Goal: Task Accomplishment & Management: Manage account settings

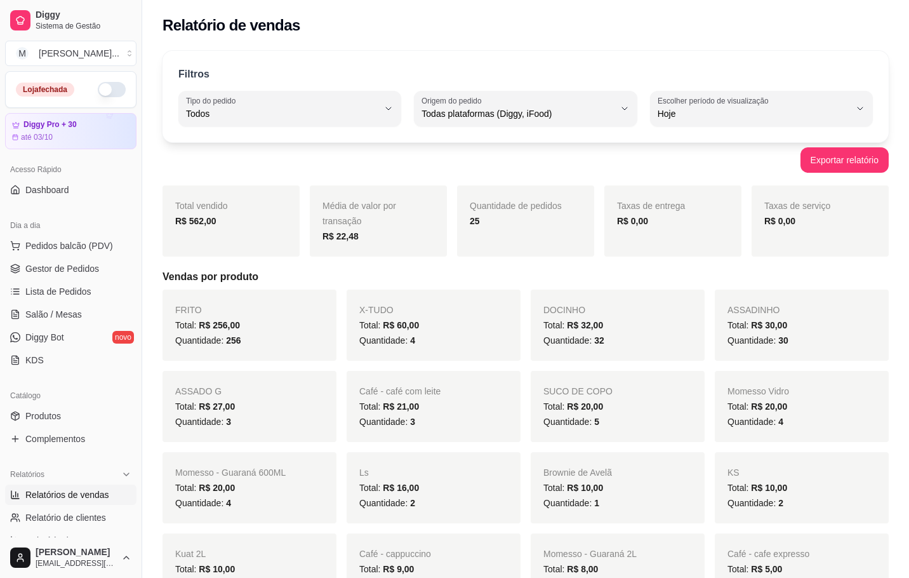
select select "ALL"
select select "0"
click at [116, 50] on button "M [PERSON_NAME] ..." at bounding box center [70, 53] width 131 height 25
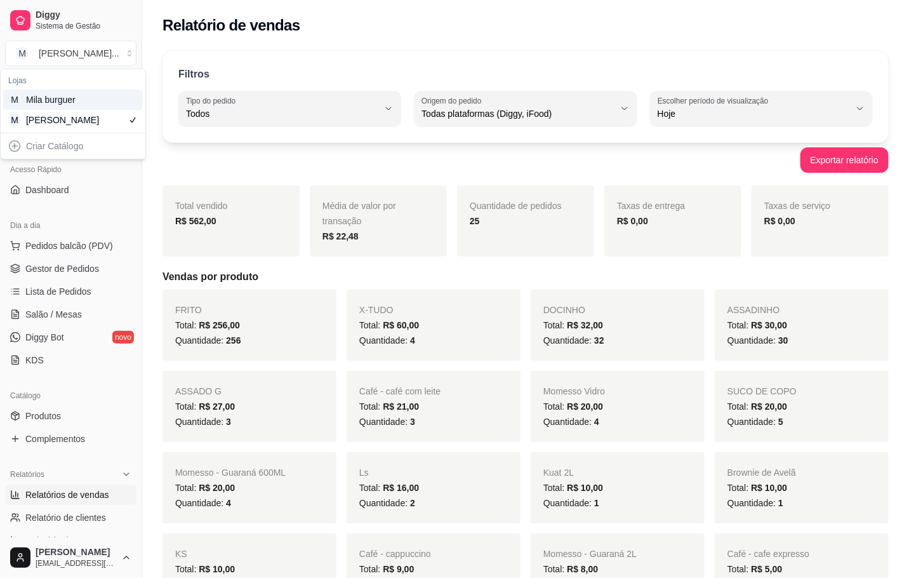
click at [82, 91] on div "M Mila burguer" at bounding box center [73, 100] width 140 height 20
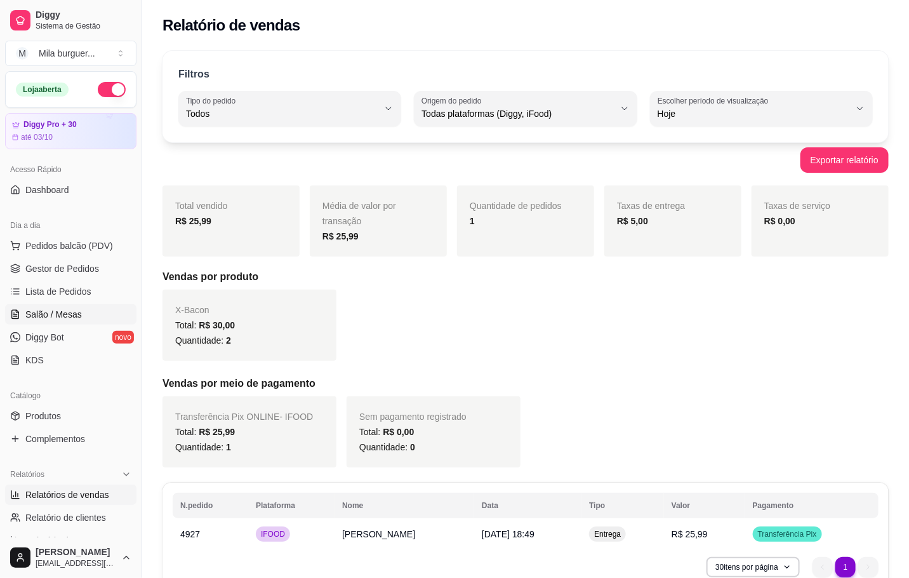
click at [65, 316] on span "Salão / Mesas" at bounding box center [53, 314] width 57 height 13
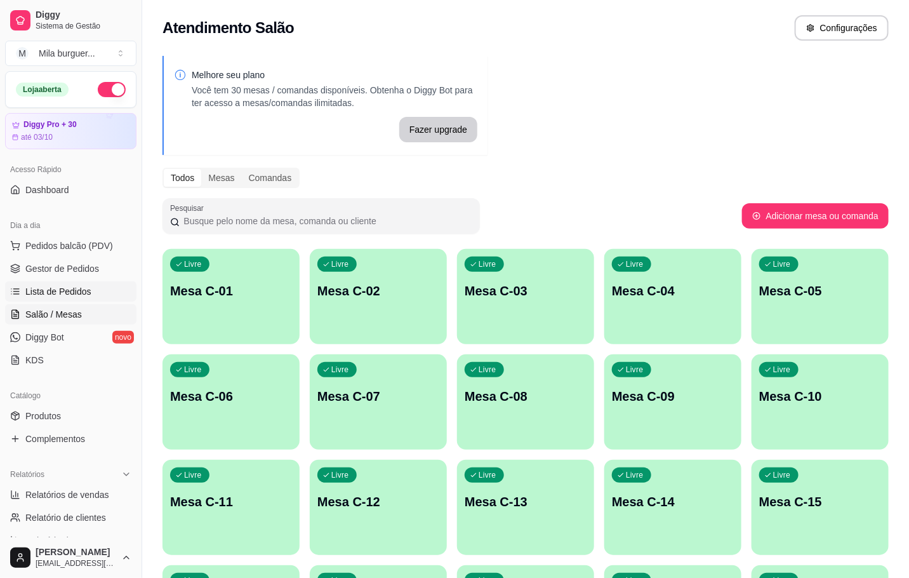
click at [73, 294] on span "Lista de Pedidos" at bounding box center [58, 291] width 66 height 13
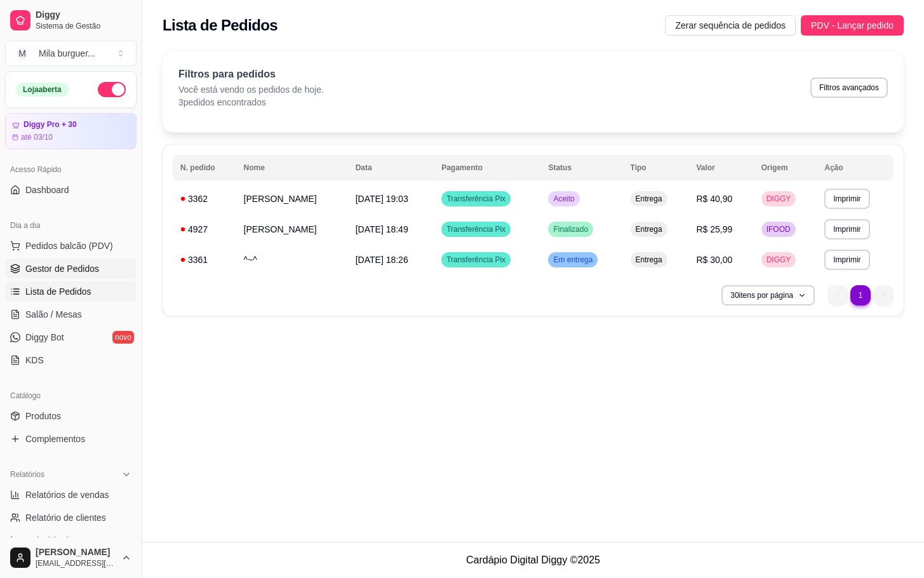
click at [88, 277] on link "Gestor de Pedidos" at bounding box center [70, 268] width 131 height 20
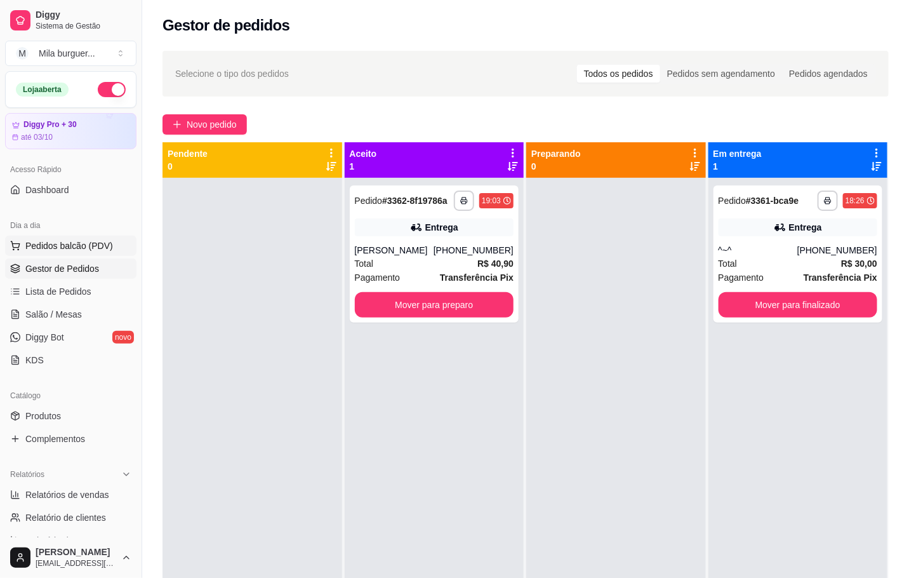
click at [77, 256] on button "Pedidos balcão (PDV)" at bounding box center [70, 246] width 131 height 20
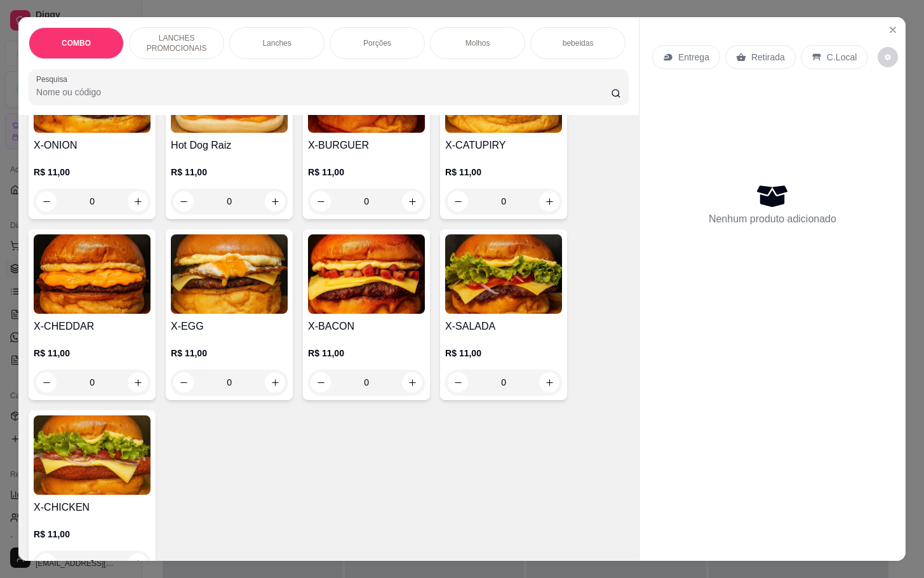
scroll to position [286, 0]
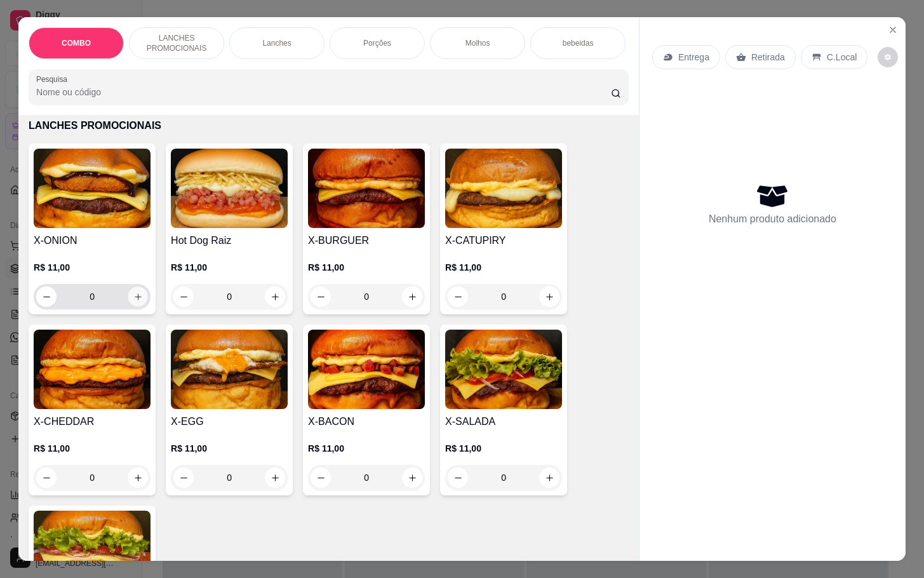
click at [133, 302] on icon "increase-product-quantity" at bounding box center [138, 297] width 10 height 10
type input "1"
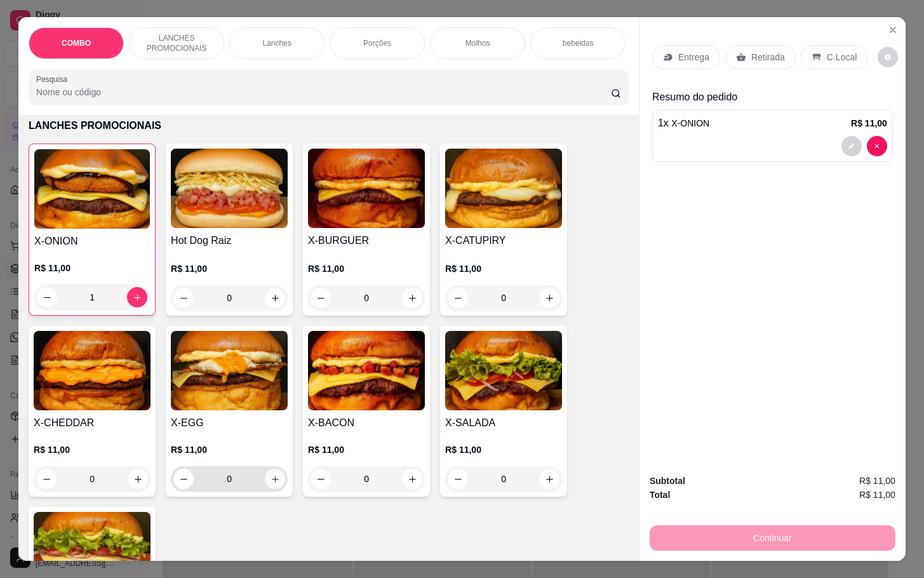
click at [271, 484] on icon "increase-product-quantity" at bounding box center [276, 479] width 10 height 10
type input "1"
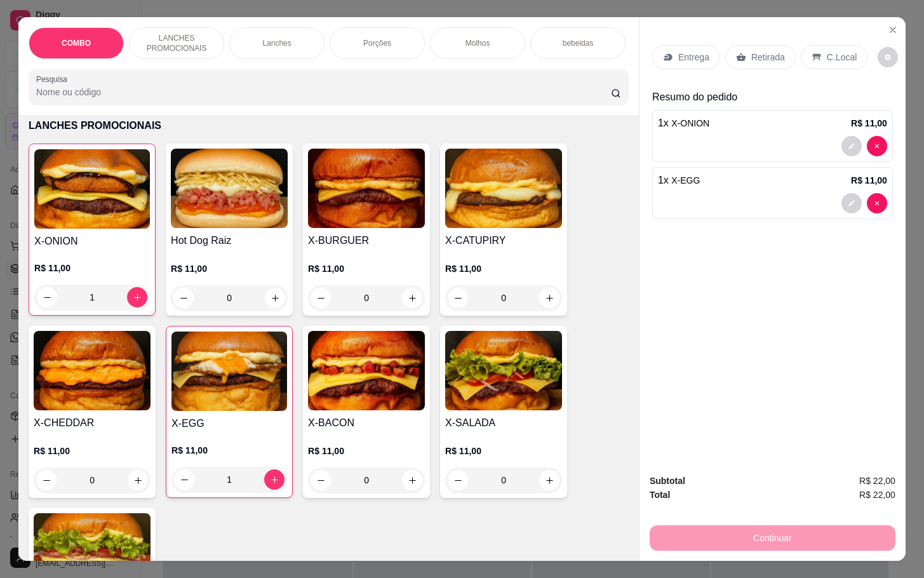
click at [758, 51] on p "Retirada" at bounding box center [768, 57] width 34 height 13
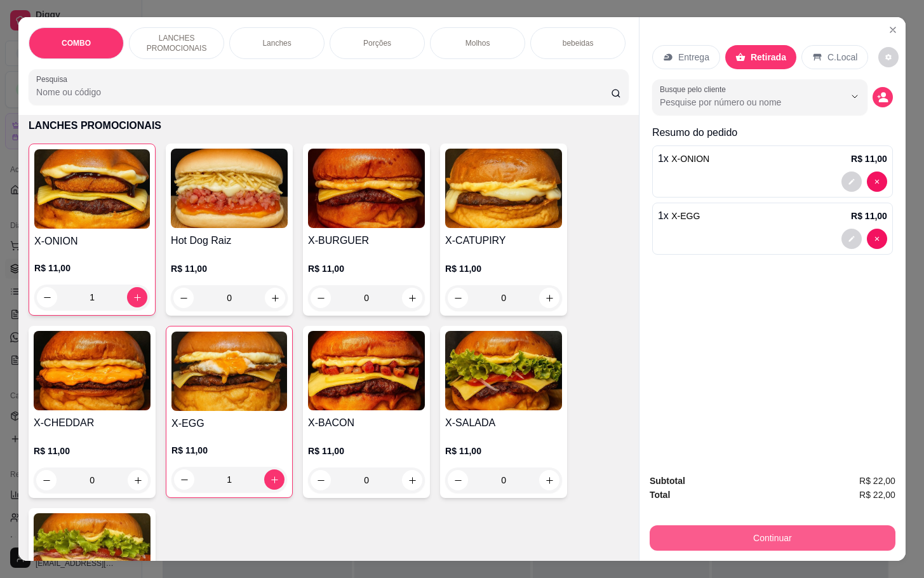
click at [728, 530] on button "Continuar" at bounding box center [773, 537] width 246 height 25
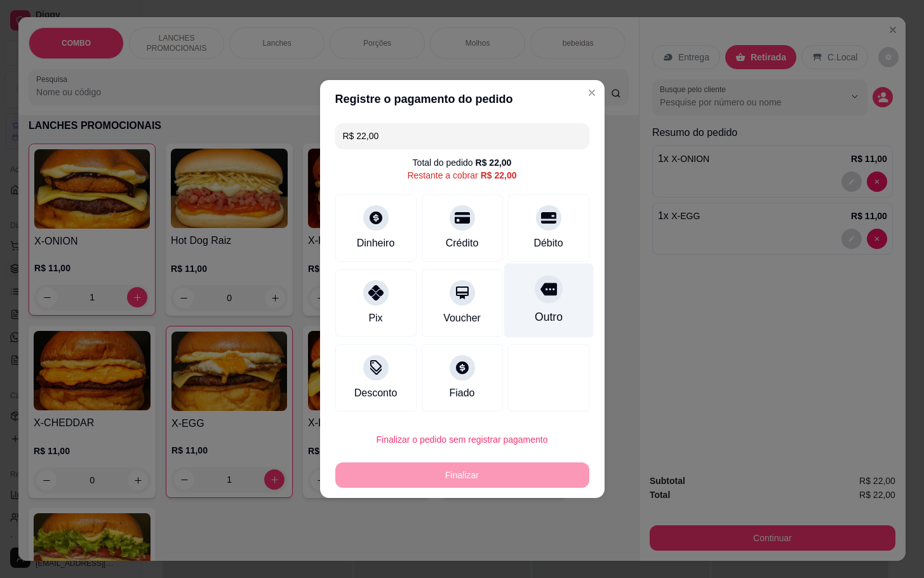
click at [535, 294] on div at bounding box center [549, 289] width 28 height 28
type input "R$ 0,00"
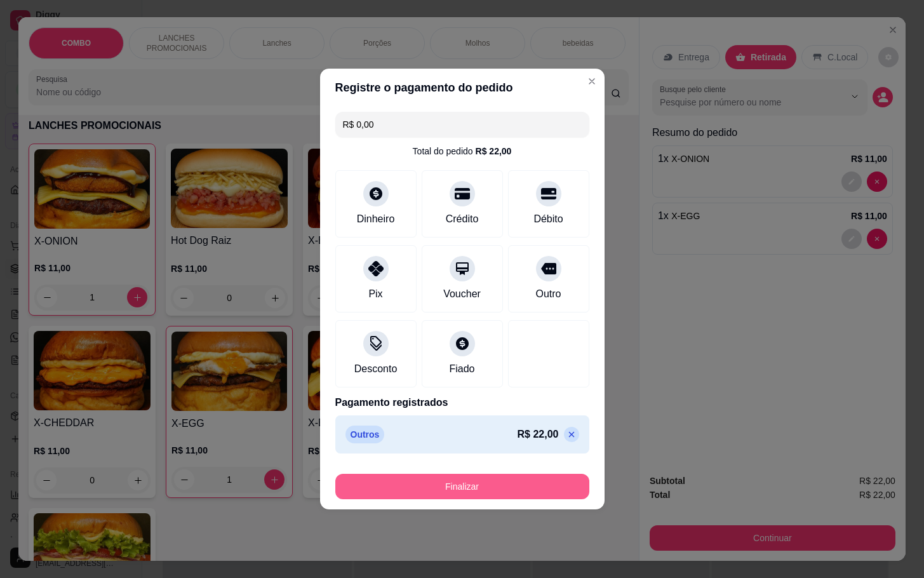
click at [509, 476] on button "Finalizar" at bounding box center [462, 486] width 254 height 25
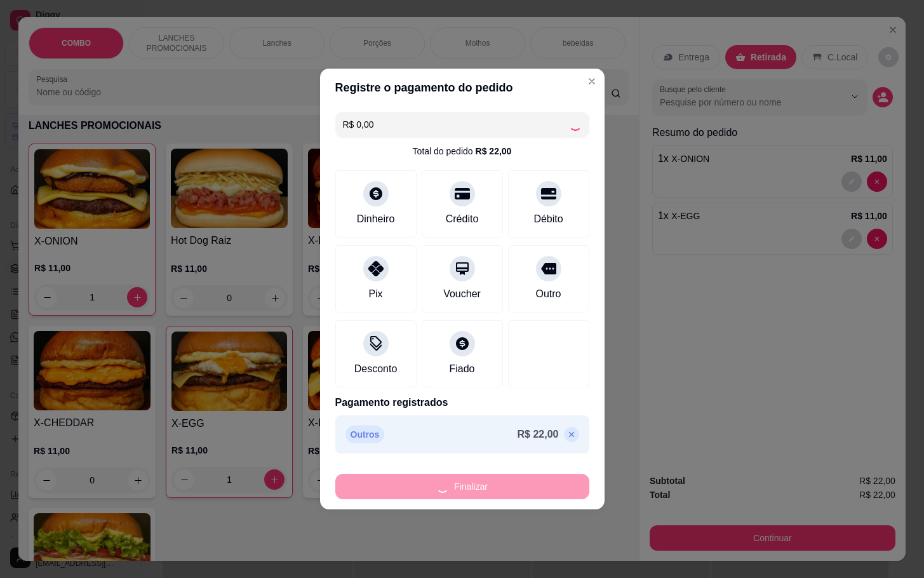
type input "0"
type input "-R$ 22,00"
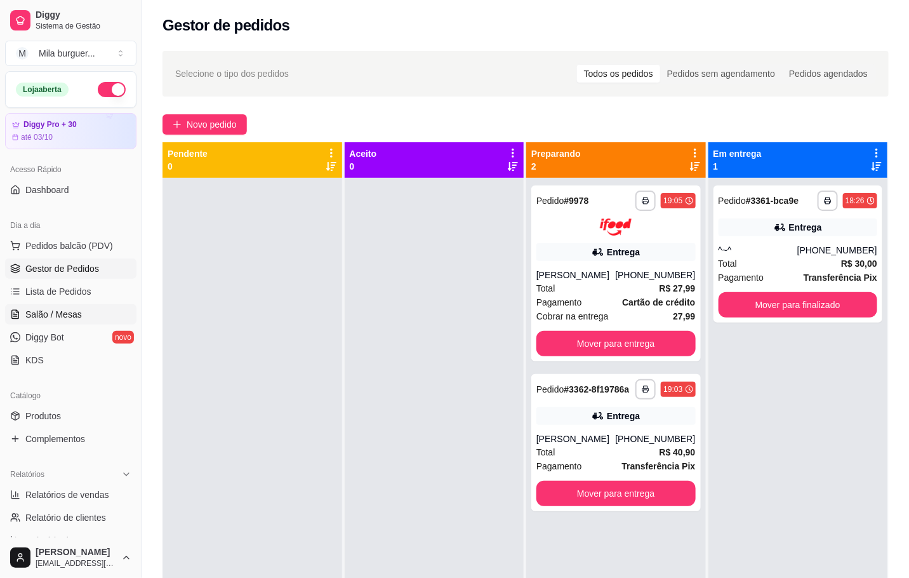
click at [62, 305] on link "Salão / Mesas" at bounding box center [70, 314] width 131 height 20
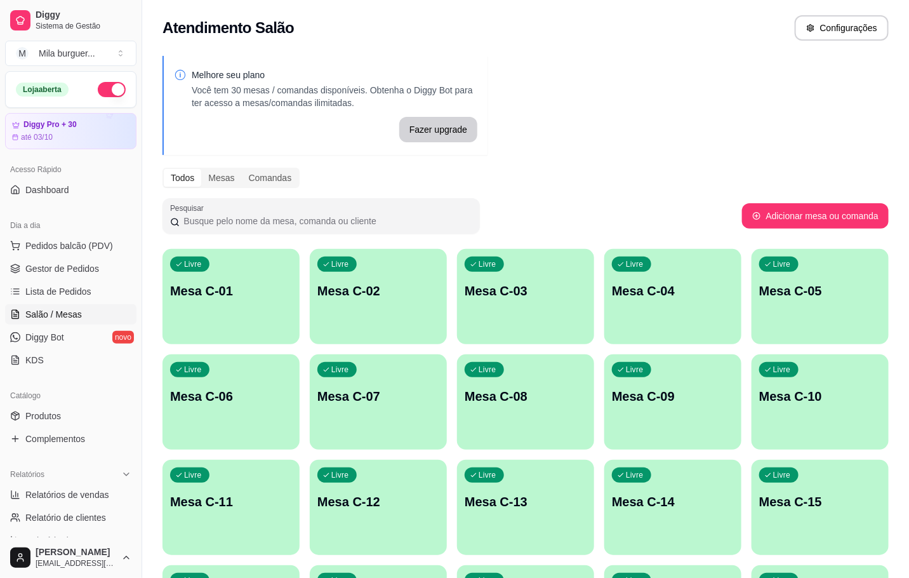
click at [319, 532] on div "Livre Mesa C-12" at bounding box center [378, 500] width 137 height 80
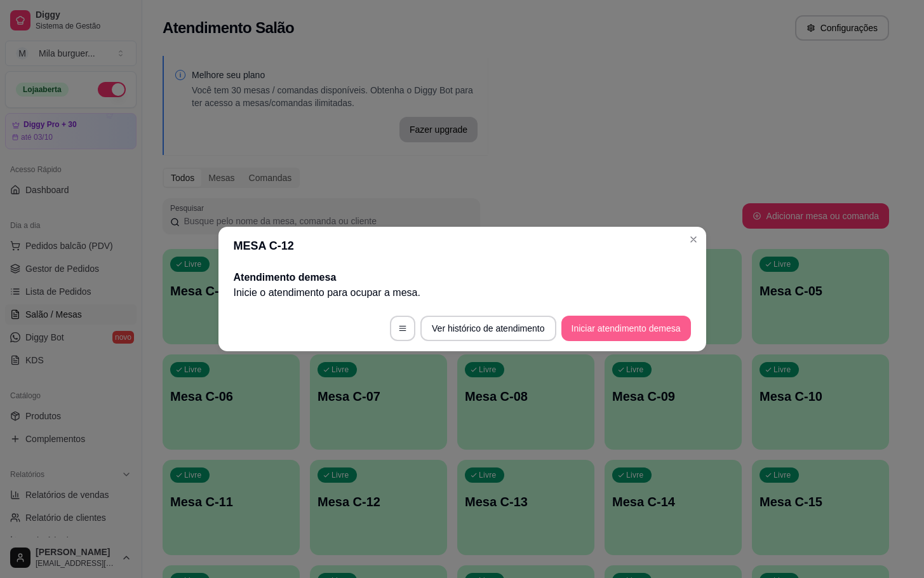
click at [610, 326] on button "Iniciar atendimento de mesa" at bounding box center [626, 328] width 130 height 25
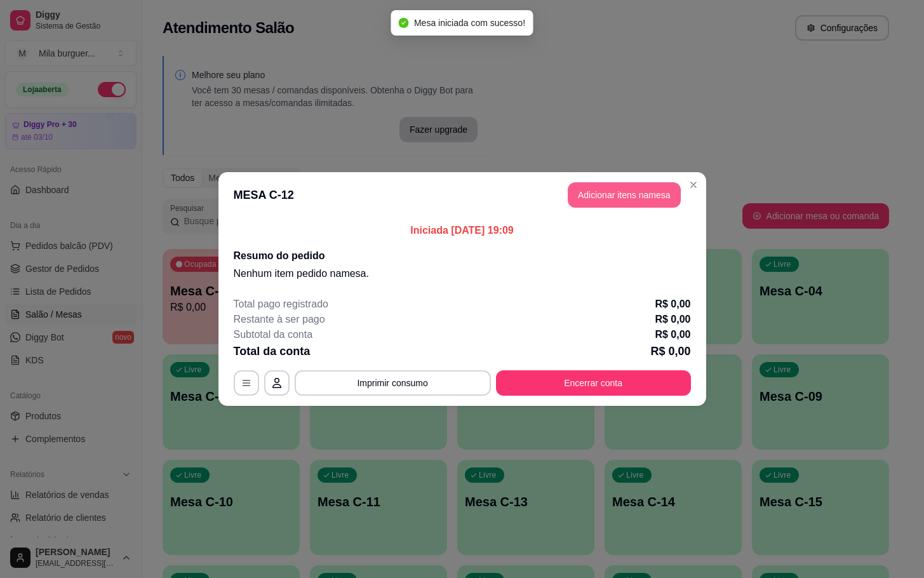
click at [640, 182] on header "MESA C-12 Adicionar itens na mesa" at bounding box center [462, 195] width 488 height 46
click at [608, 203] on button "Adicionar itens na mesa" at bounding box center [624, 194] width 113 height 25
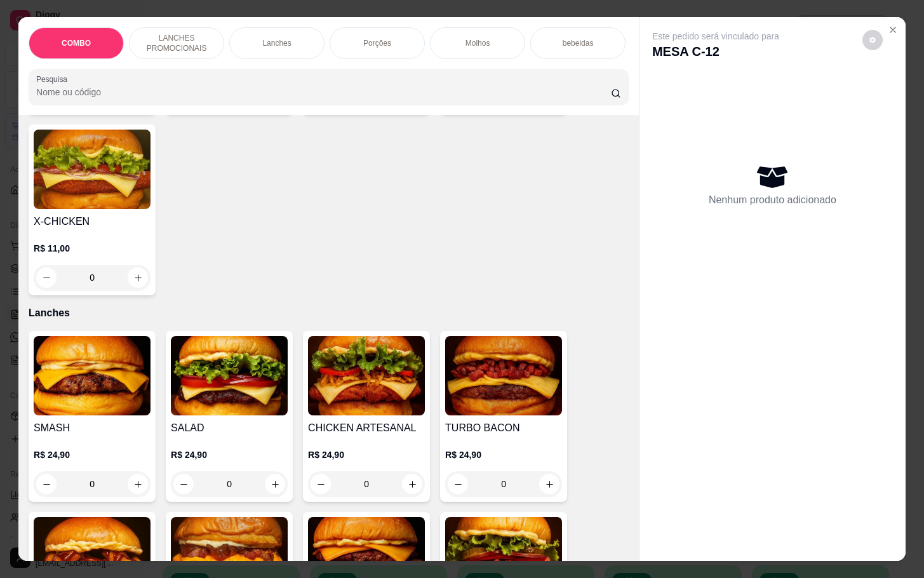
scroll to position [286, 0]
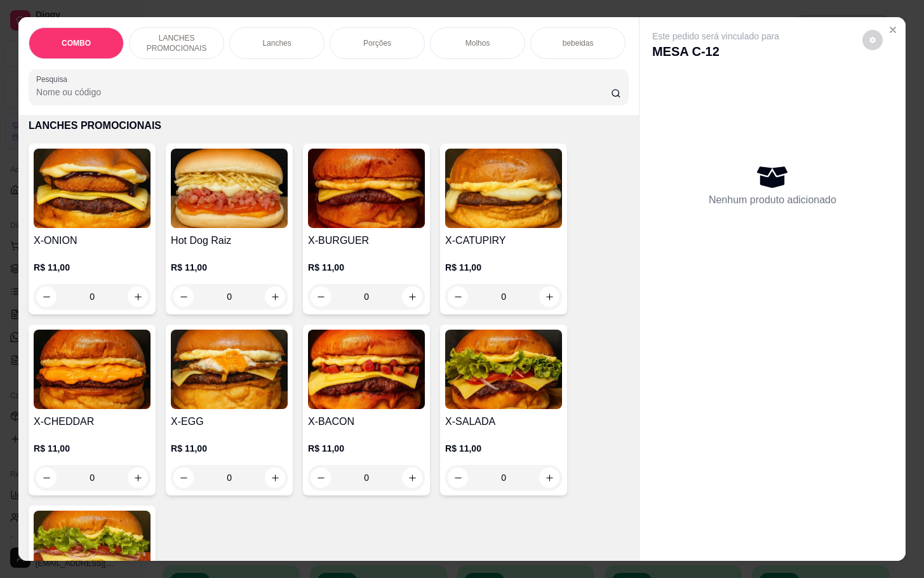
click at [500, 384] on img at bounding box center [503, 369] width 117 height 79
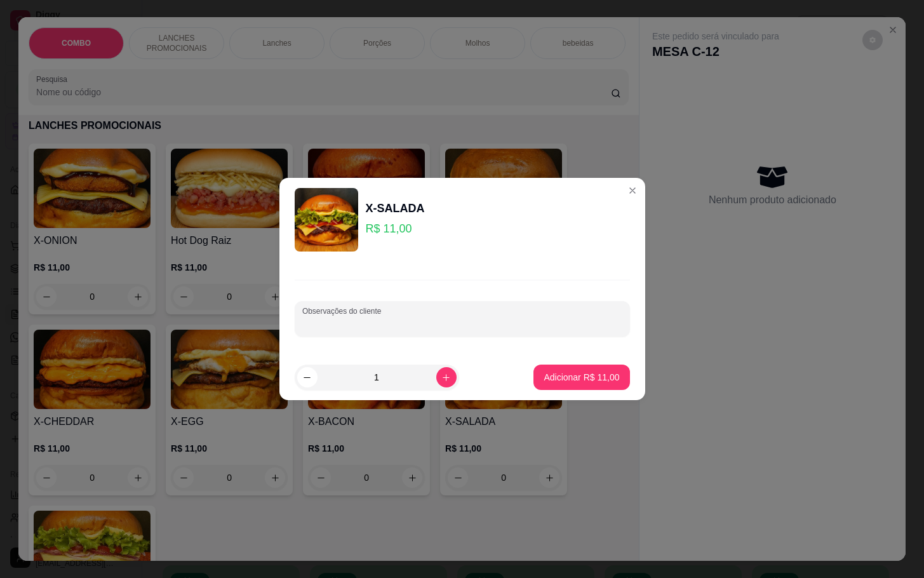
click at [395, 326] on input "Observações do cliente" at bounding box center [462, 323] width 320 height 13
type input "sem cebola roxa"
click at [589, 378] on p "Adicionar R$ 11,00" at bounding box center [582, 377] width 74 height 12
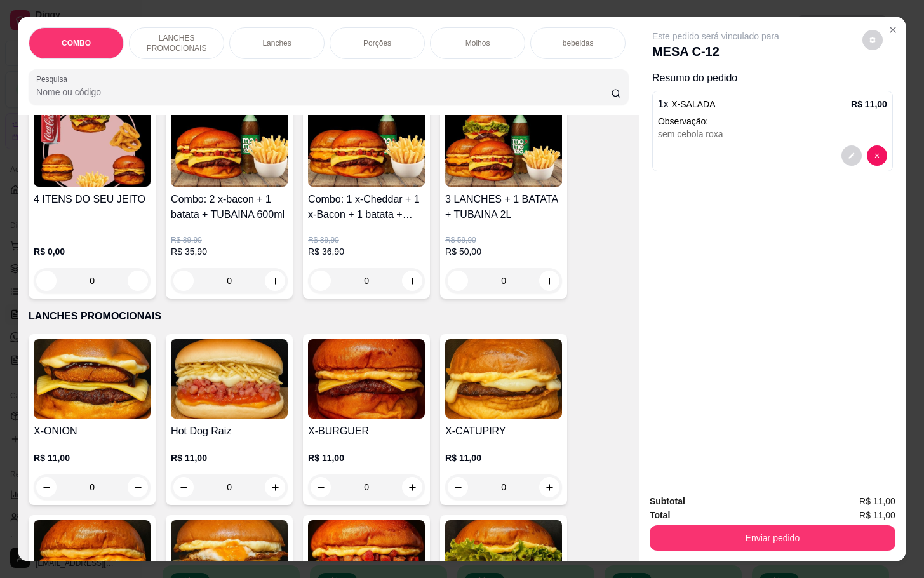
scroll to position [0, 0]
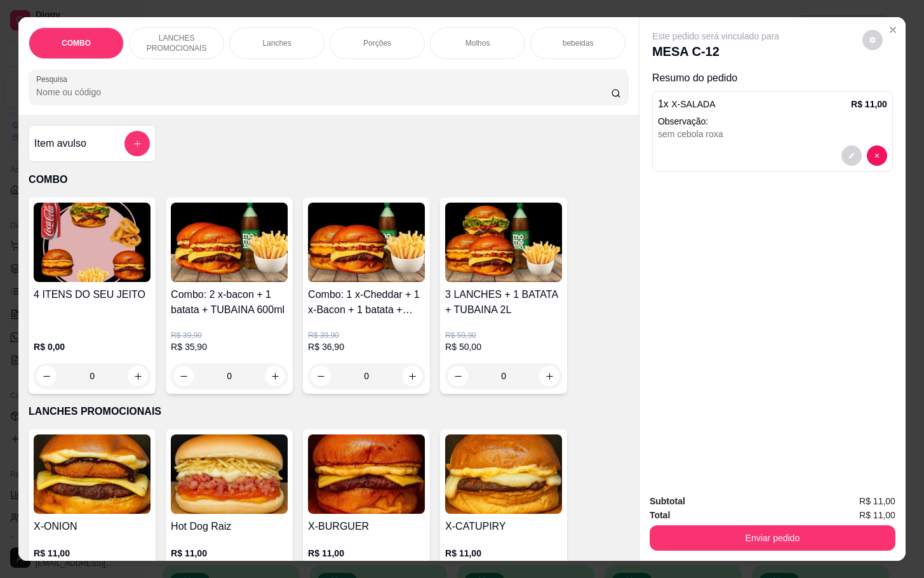
click at [103, 144] on div "Item avulso" at bounding box center [92, 143] width 116 height 25
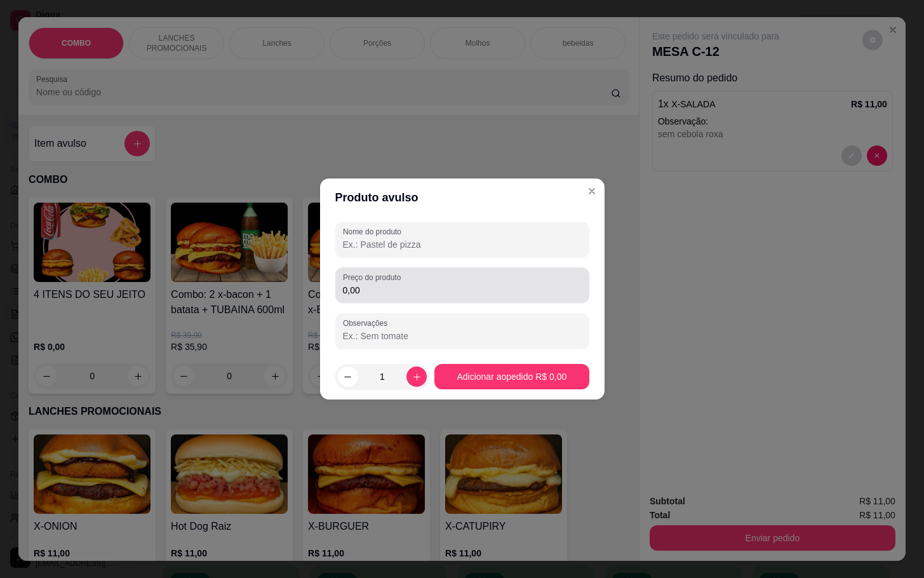
click at [408, 284] on input "0,00" at bounding box center [462, 290] width 239 height 13
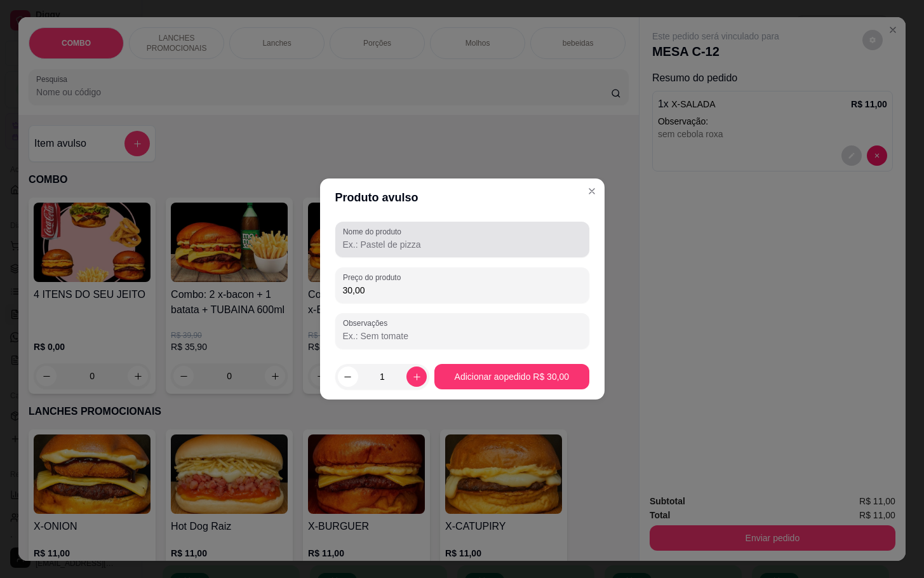
type input "30,00"
click at [391, 241] on input "Nome do produto" at bounding box center [462, 244] width 239 height 13
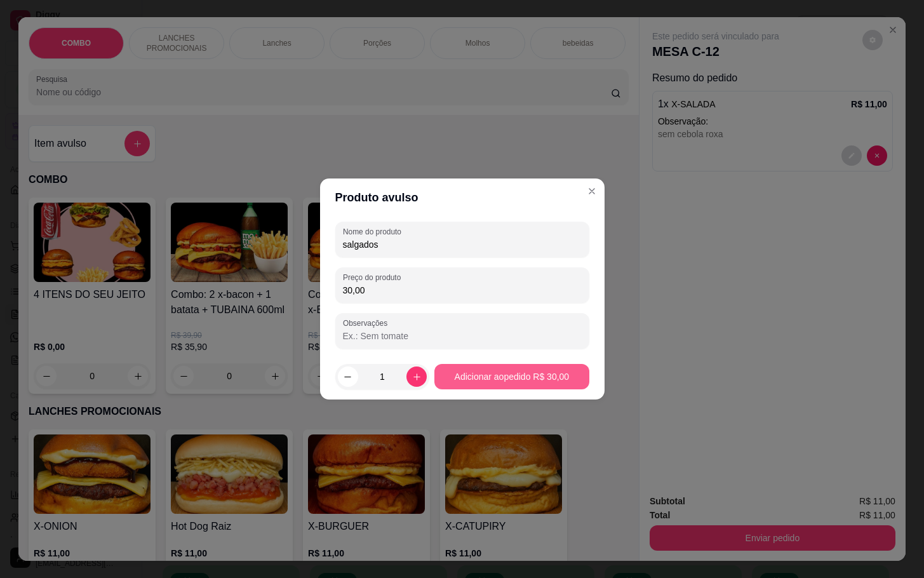
type input "salgados"
click at [458, 364] on button "Adicionar ao pedido R$ 30,00" at bounding box center [511, 376] width 154 height 25
click at [461, 364] on button "Adicionar ao pedido R$ 30,00" at bounding box center [512, 376] width 150 height 25
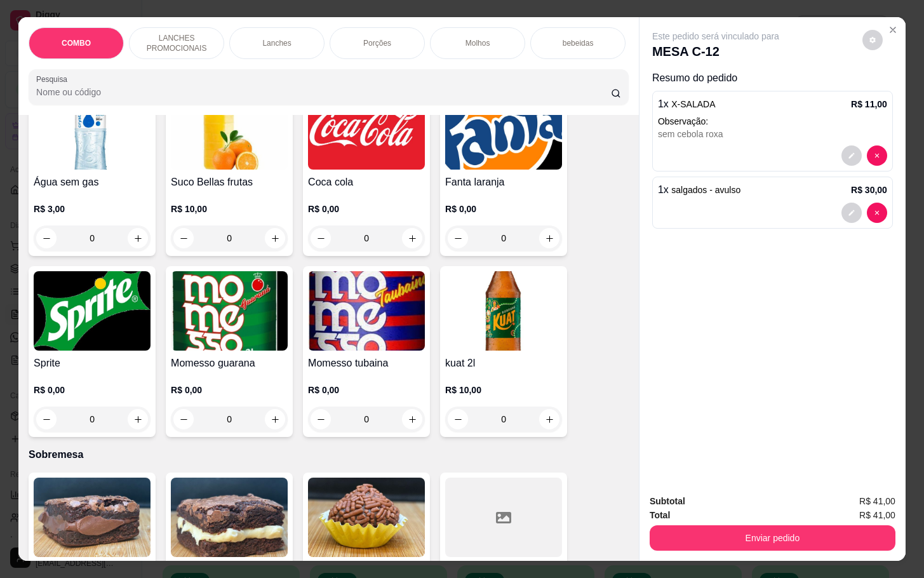
scroll to position [2381, 0]
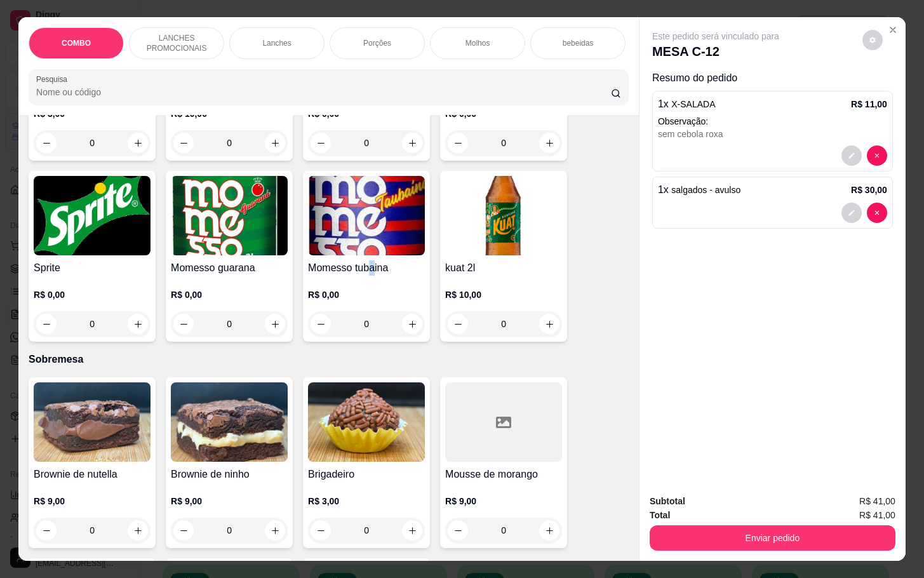
click at [366, 260] on h4 "Momesso tubaina" at bounding box center [366, 267] width 117 height 15
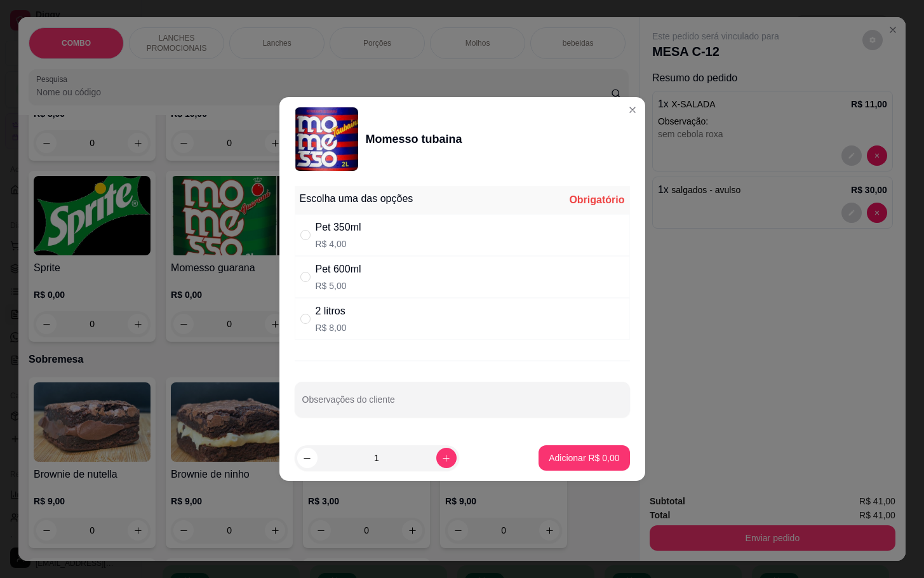
click at [326, 316] on div "2 litros" at bounding box center [331, 311] width 31 height 15
radio input "true"
click at [570, 446] on button "Adicionar R$ 8,00" at bounding box center [583, 457] width 91 height 25
type input "1"
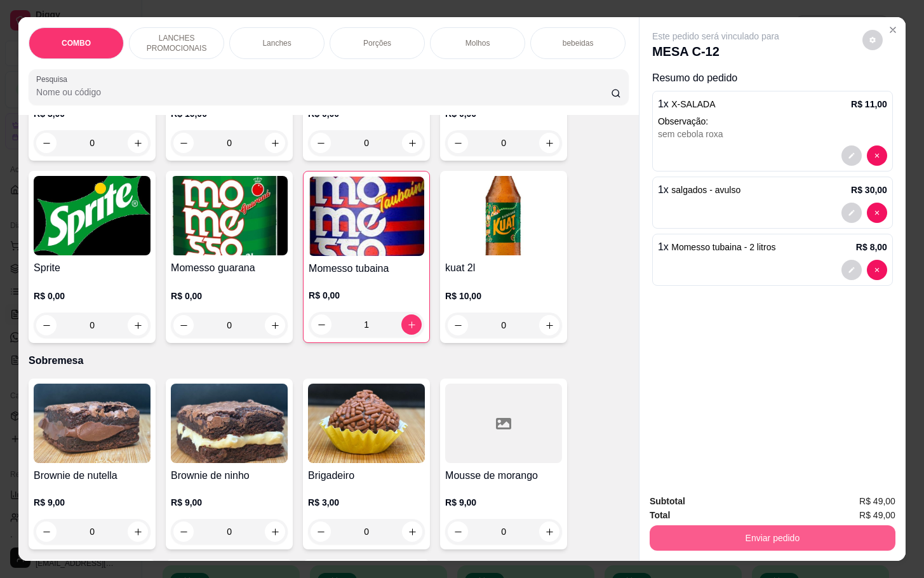
click at [733, 526] on button "Enviar pedido" at bounding box center [773, 537] width 246 height 25
click at [871, 509] on button "Enviar pedido" at bounding box center [860, 499] width 70 height 23
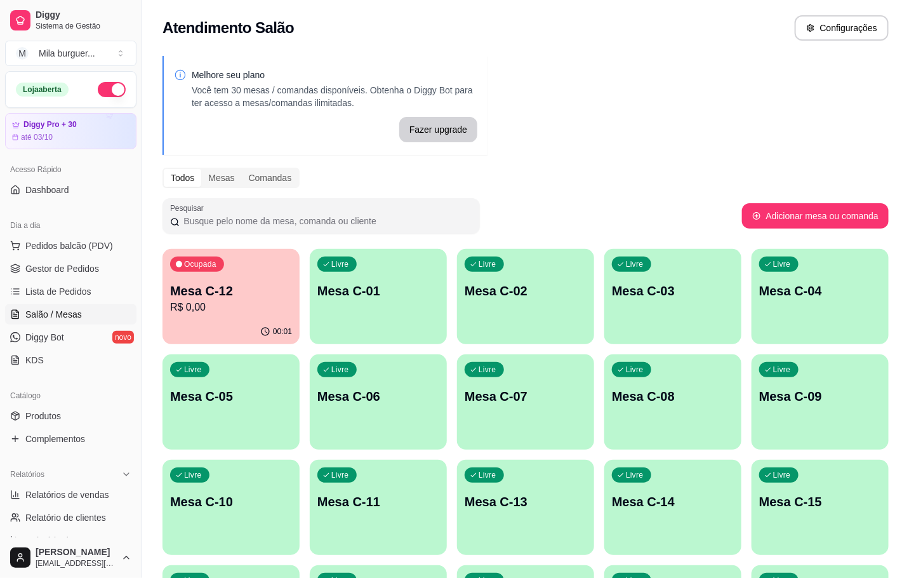
click at [256, 305] on p "R$ 0,00" at bounding box center [231, 307] width 122 height 15
click at [236, 252] on div "Ocupada Mesa C-12 R$ 49,00" at bounding box center [231, 284] width 137 height 70
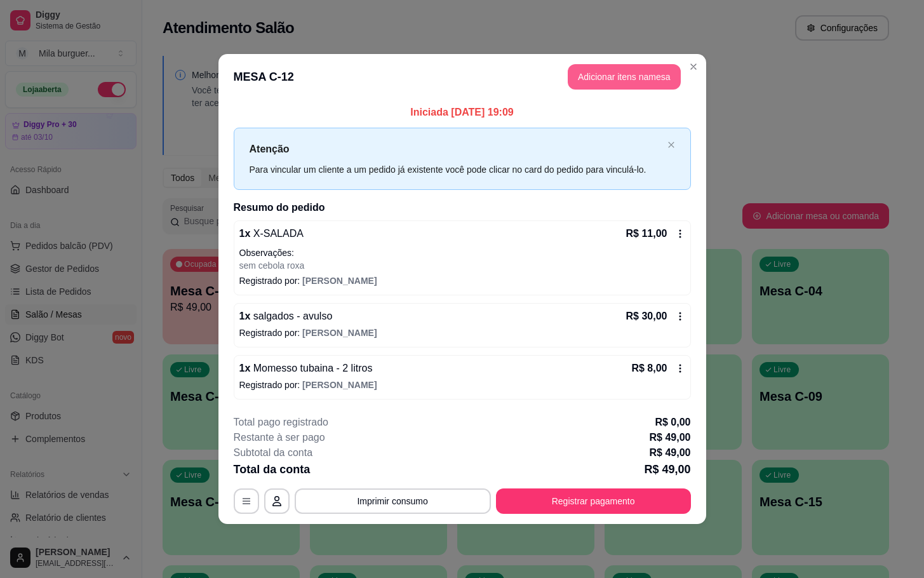
click at [633, 72] on button "Adicionar itens na mesa" at bounding box center [624, 76] width 113 height 25
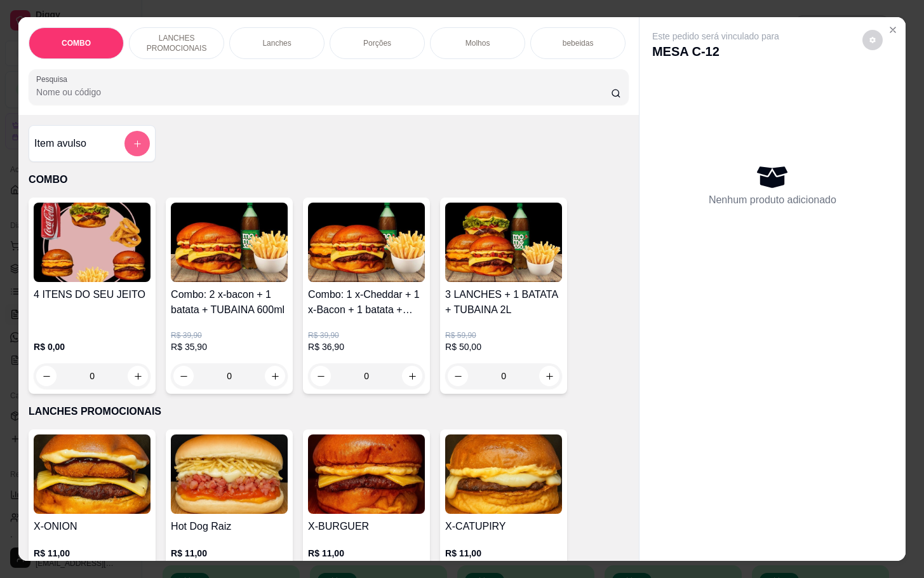
click at [136, 142] on button "add-separate-item" at bounding box center [136, 143] width 25 height 25
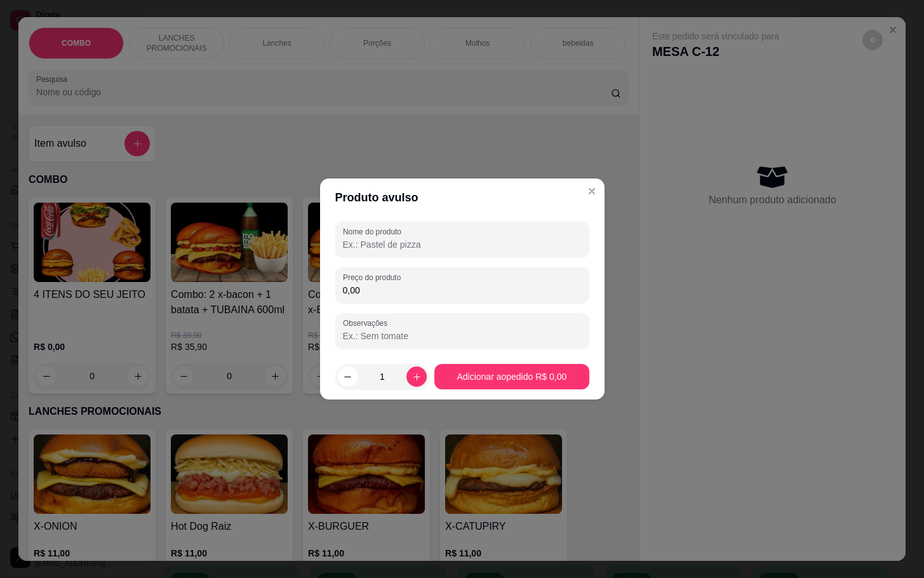
click at [391, 284] on input "0,00" at bounding box center [462, 290] width 239 height 13
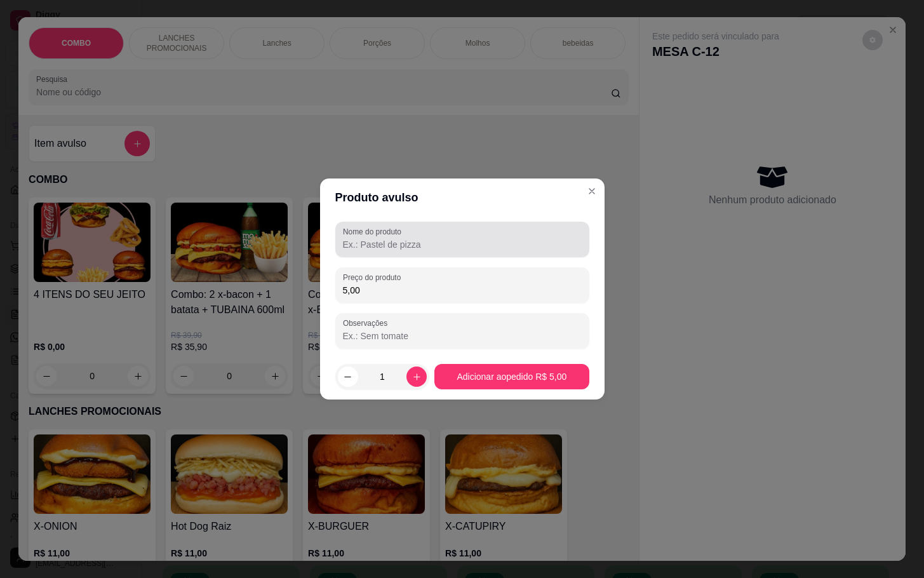
type input "5,00"
click at [484, 234] on div at bounding box center [462, 239] width 239 height 25
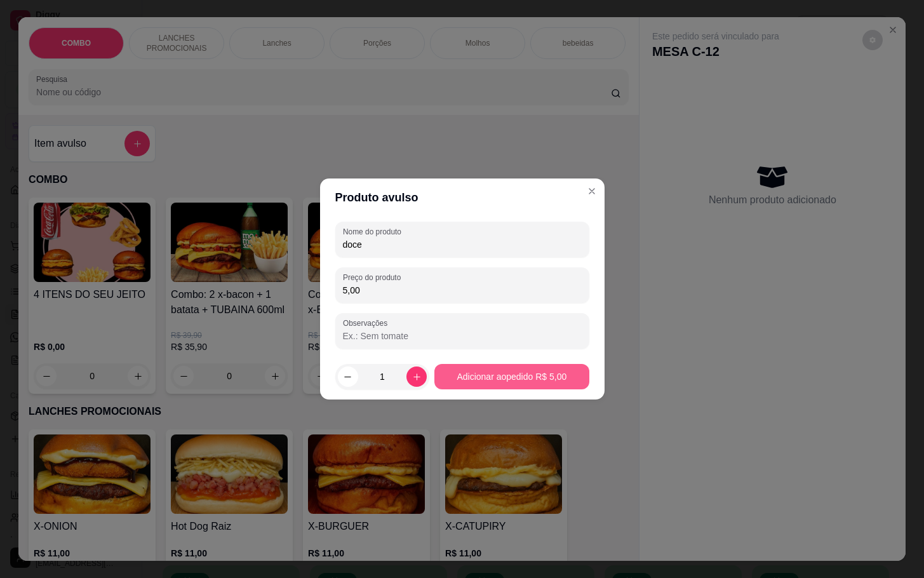
type input "doce"
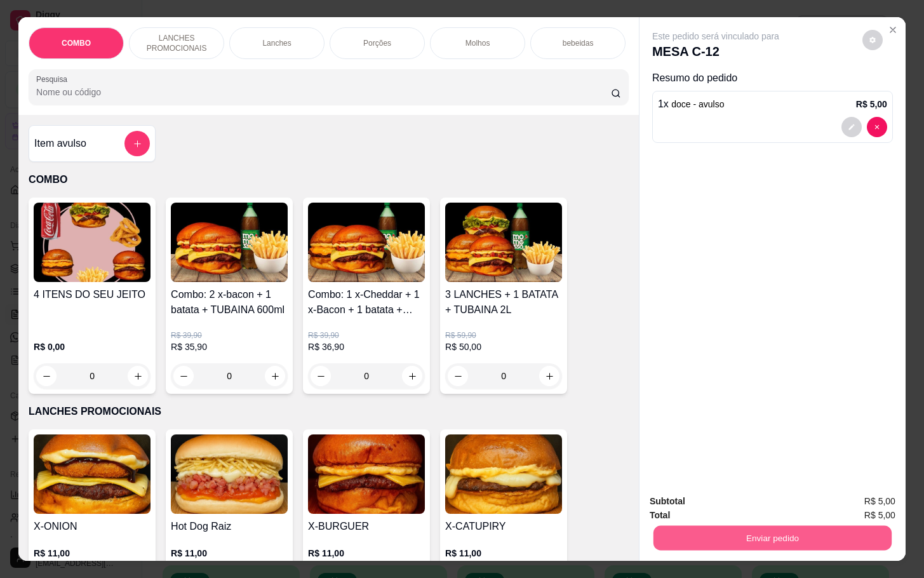
click at [747, 538] on button "Enviar pedido" at bounding box center [772, 537] width 238 height 25
click at [861, 490] on button "Enviar pedido" at bounding box center [860, 499] width 70 height 23
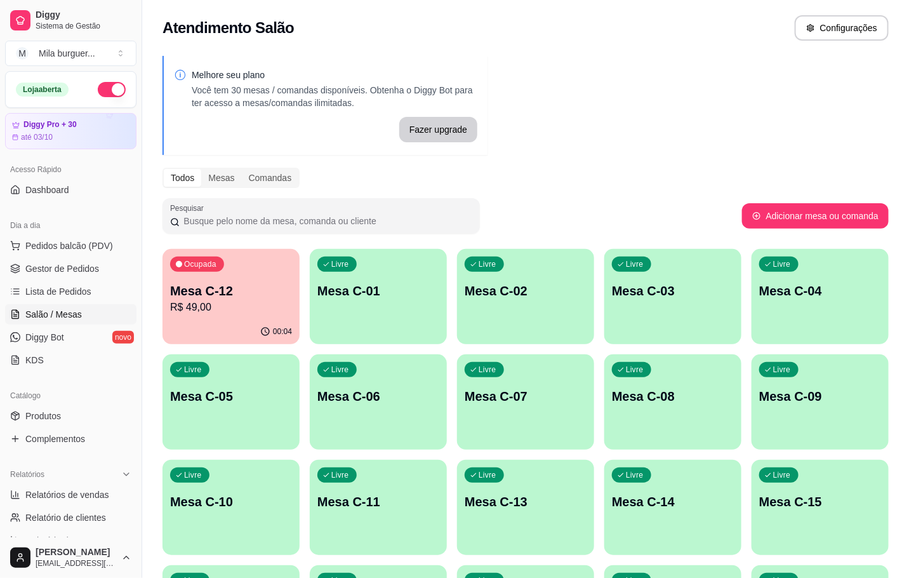
click at [210, 276] on div "Ocupada Mesa C-12 R$ 49,00" at bounding box center [231, 284] width 137 height 70
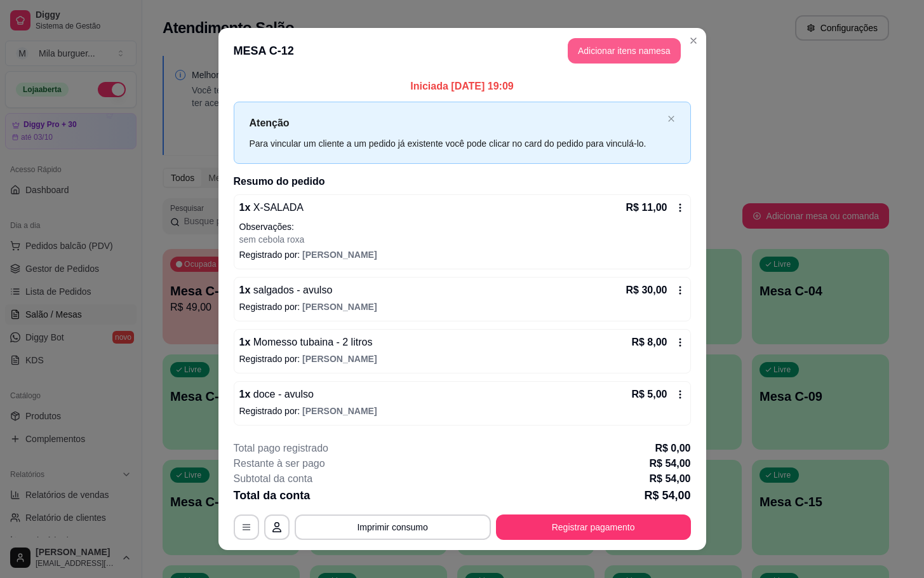
click at [577, 55] on button "Adicionar itens na mesa" at bounding box center [624, 50] width 113 height 25
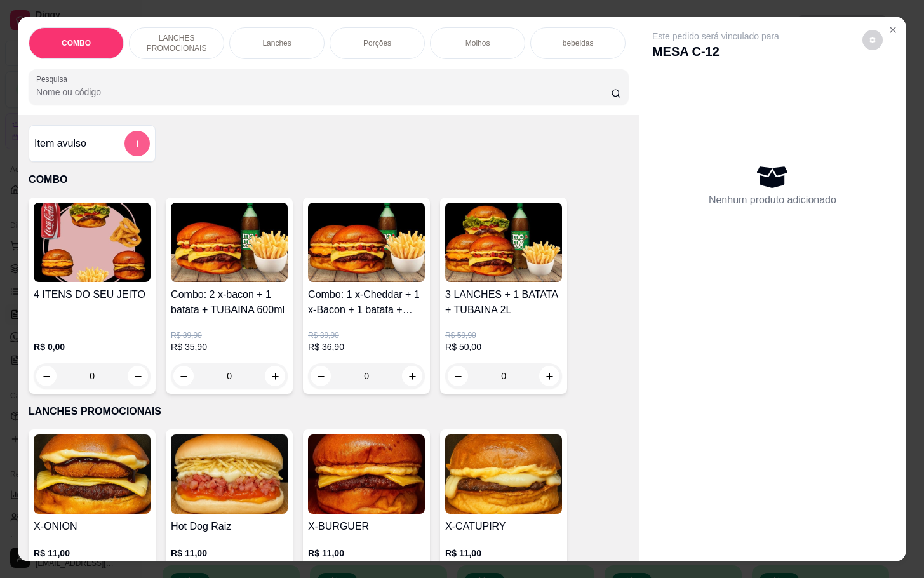
click at [133, 147] on icon "add-separate-item" at bounding box center [138, 144] width 10 height 10
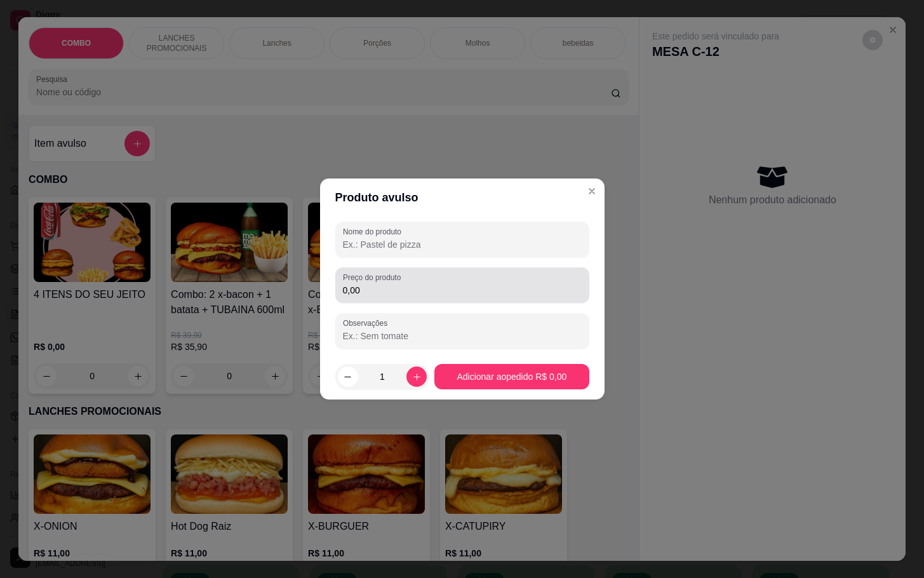
click at [410, 288] on input "0,00" at bounding box center [462, 290] width 239 height 13
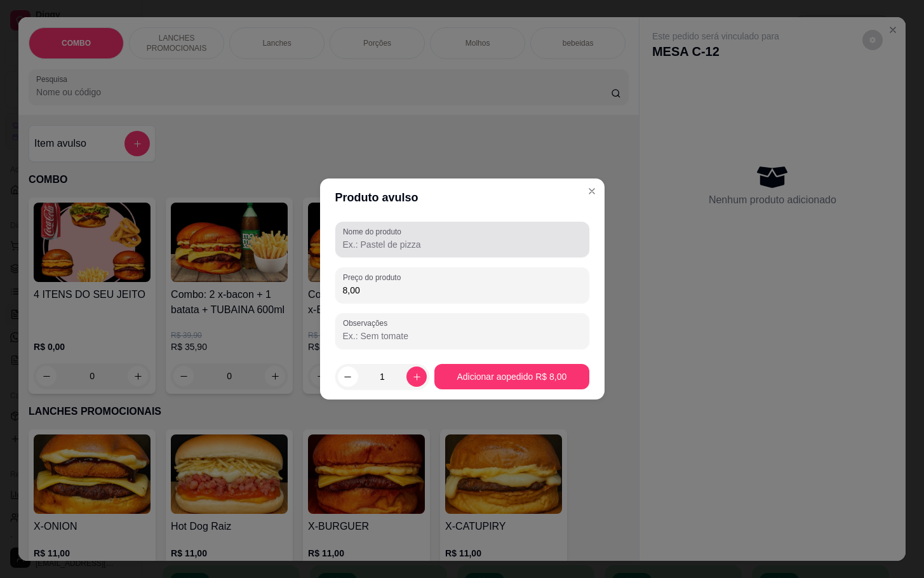
type input "8,00"
click at [394, 251] on div at bounding box center [462, 239] width 239 height 25
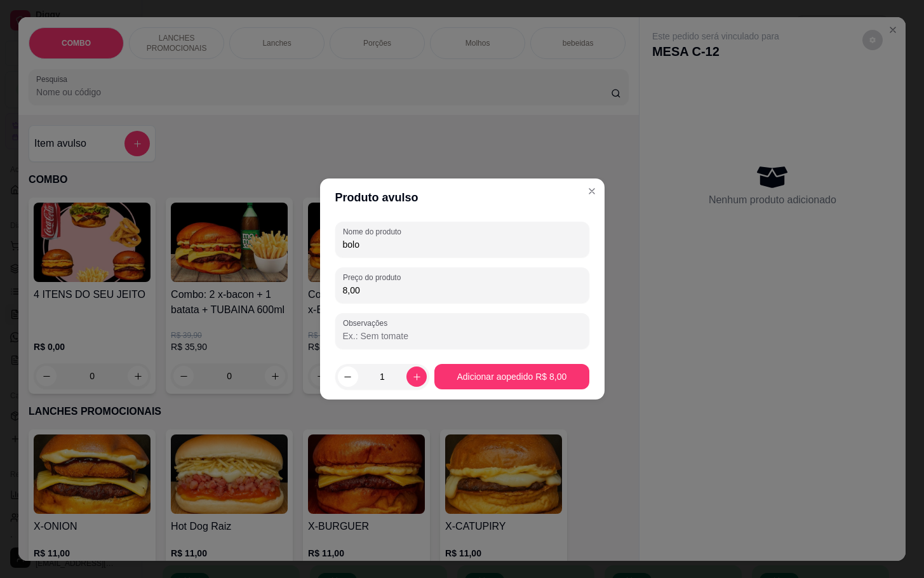
type input "bolo"
click at [509, 391] on footer "1 Adicionar ao pedido R$ 8,00" at bounding box center [462, 377] width 284 height 46
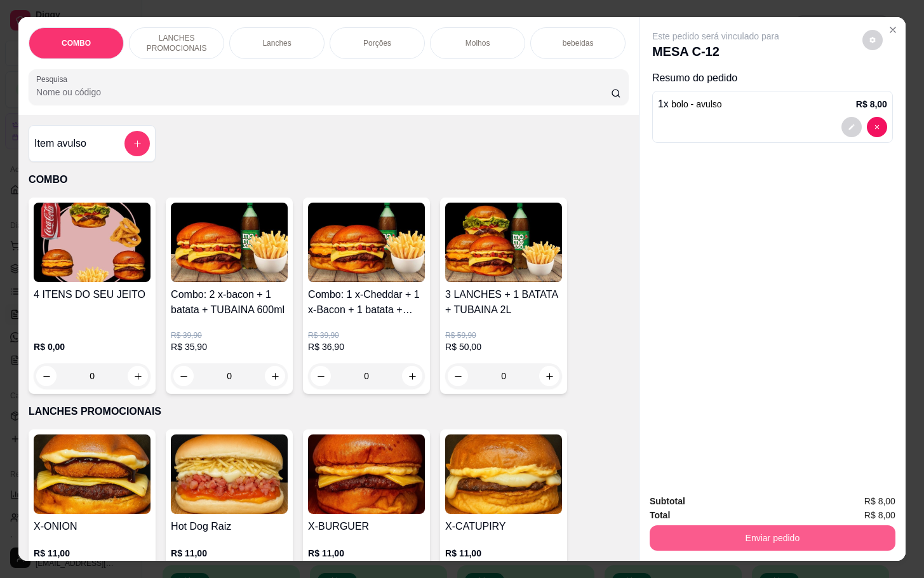
click at [835, 532] on button "Enviar pedido" at bounding box center [773, 537] width 246 height 25
click at [857, 501] on button "Enviar pedido" at bounding box center [860, 499] width 70 height 23
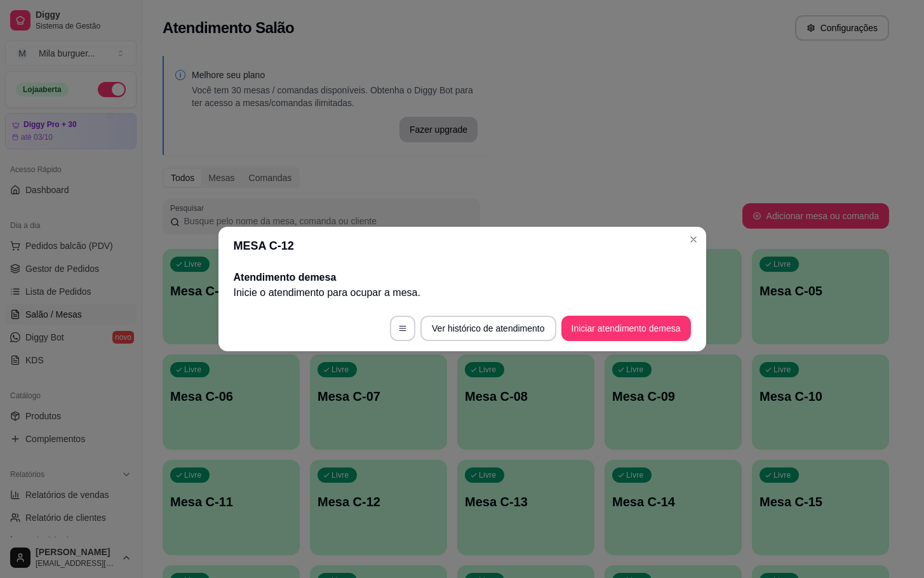
scroll to position [0, 0]
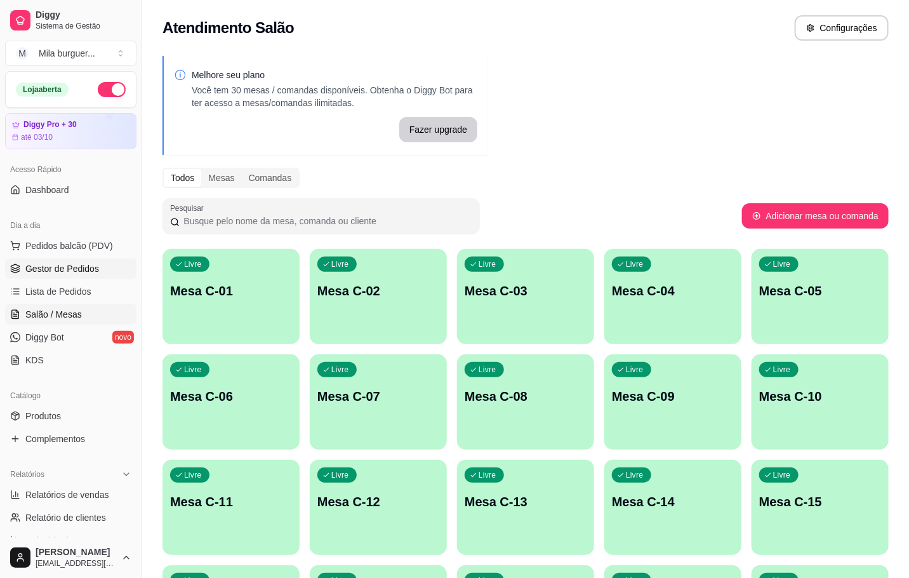
click at [52, 273] on span "Gestor de Pedidos" at bounding box center [62, 268] width 74 height 13
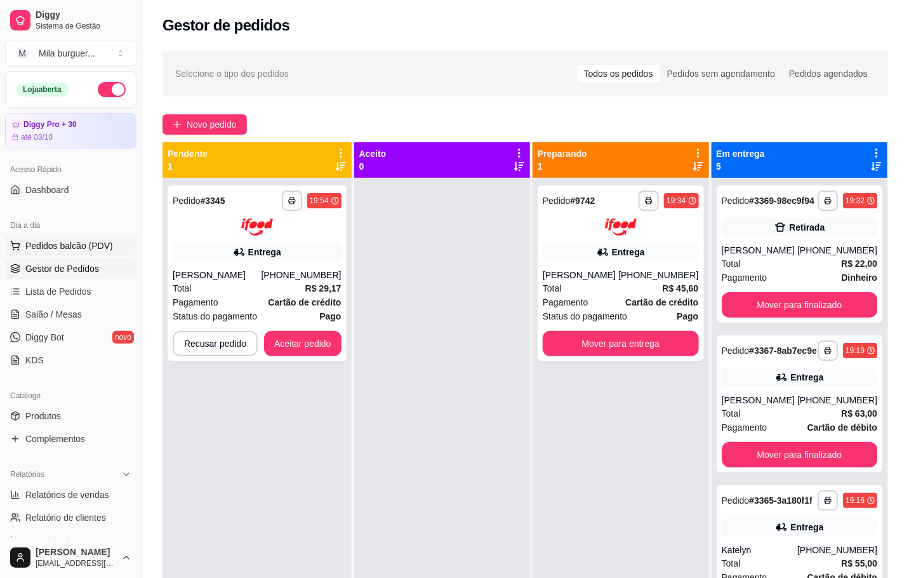
click at [69, 248] on span "Pedidos balcão (PDV)" at bounding box center [69, 245] width 88 height 13
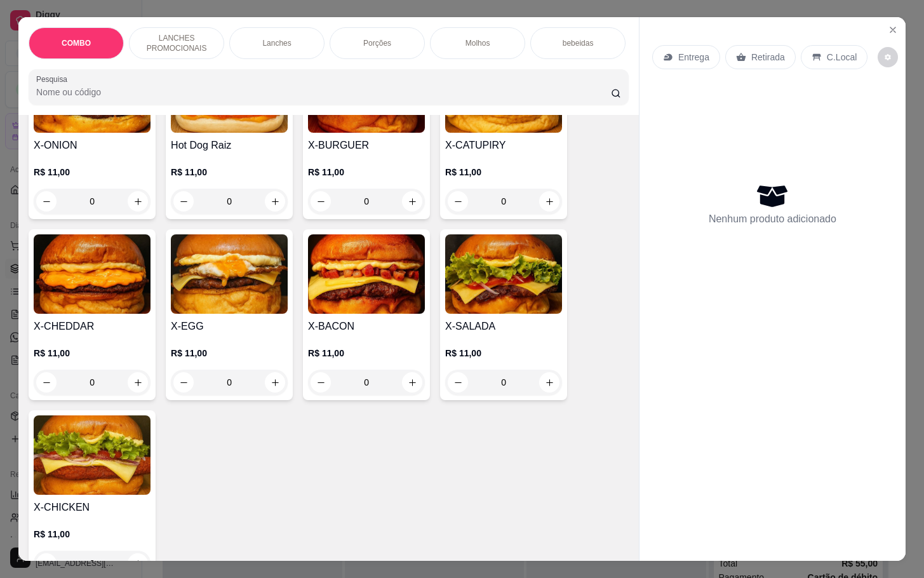
scroll to position [95, 0]
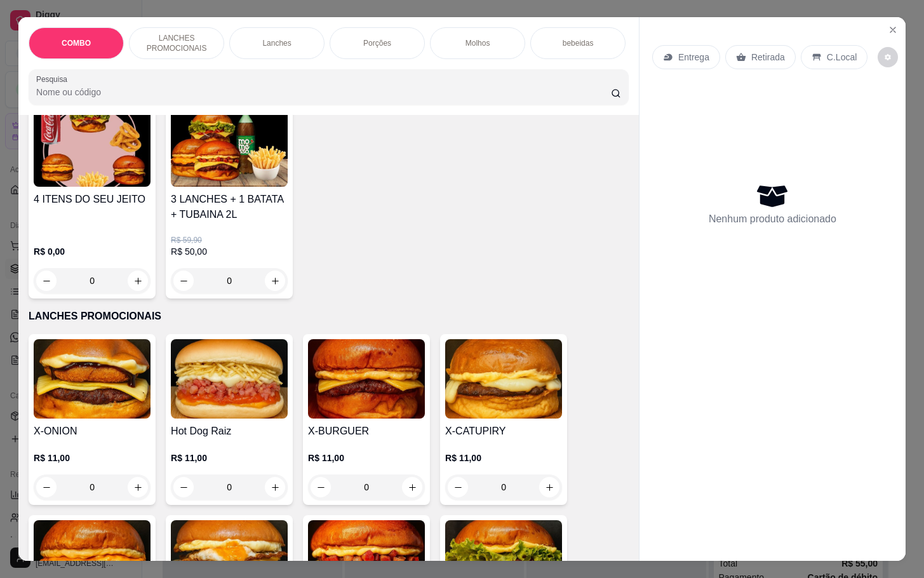
click at [239, 187] on img at bounding box center [229, 146] width 117 height 79
click at [229, 244] on p "R$ 59,90" at bounding box center [229, 240] width 117 height 10
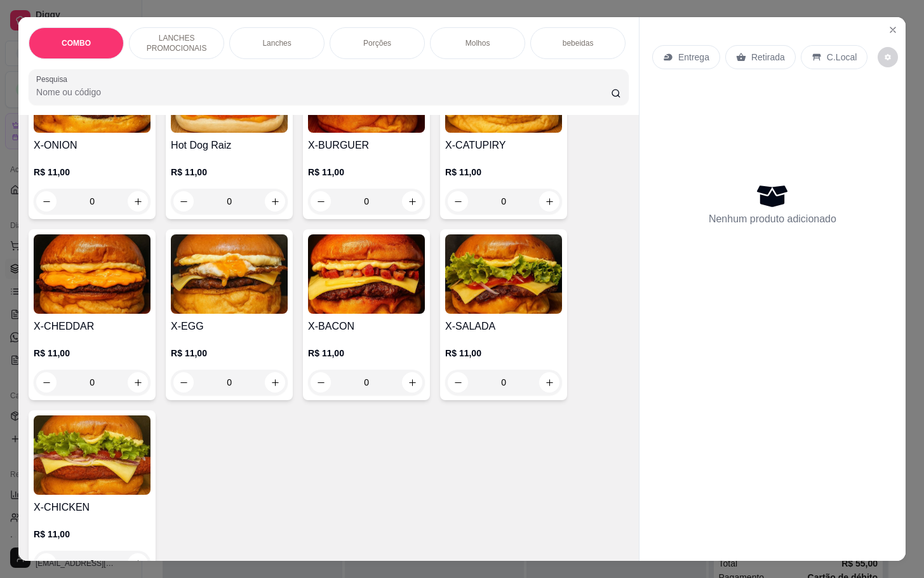
scroll to position [0, 0]
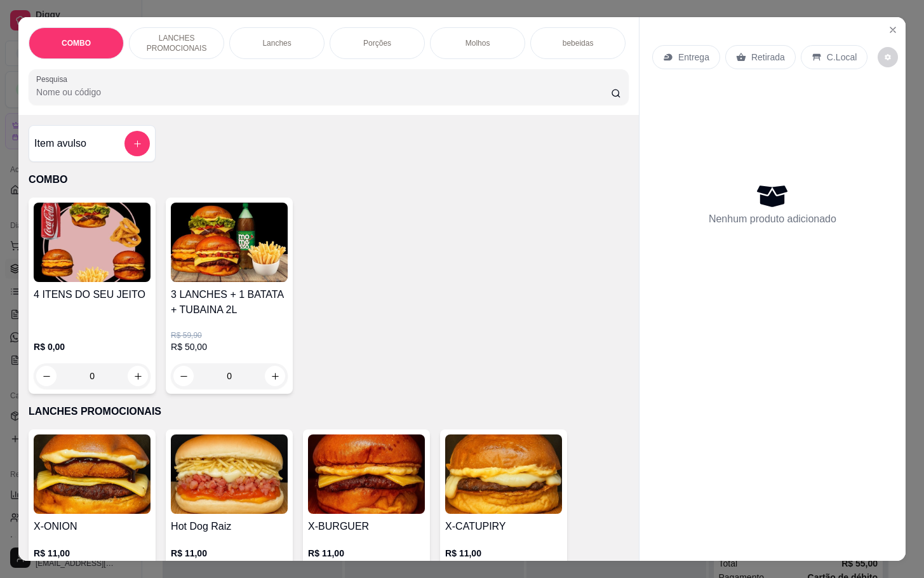
click at [95, 291] on div "4 ITENS DO SEU JEITO R$ 0,00 0" at bounding box center [92, 295] width 127 height 196
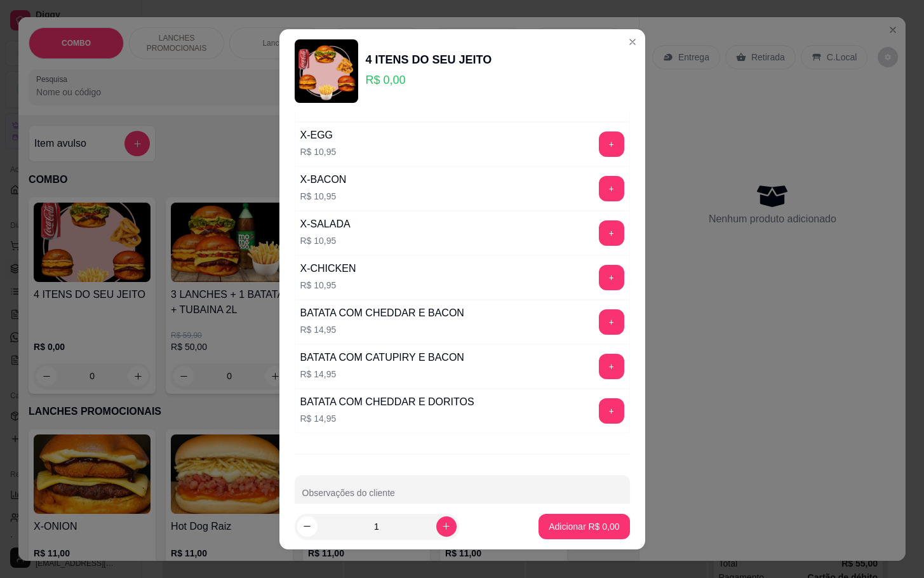
scroll to position [608, 0]
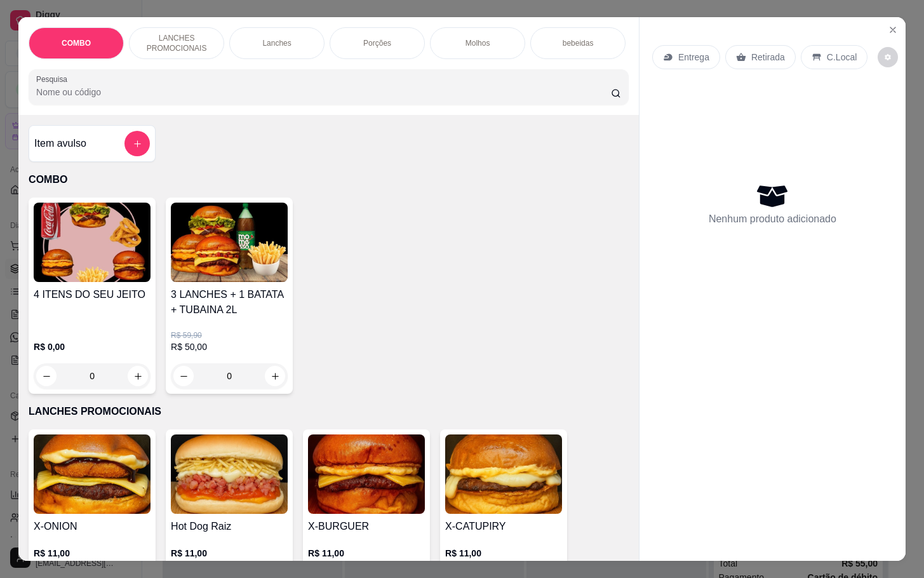
click at [92, 282] on img at bounding box center [92, 242] width 117 height 79
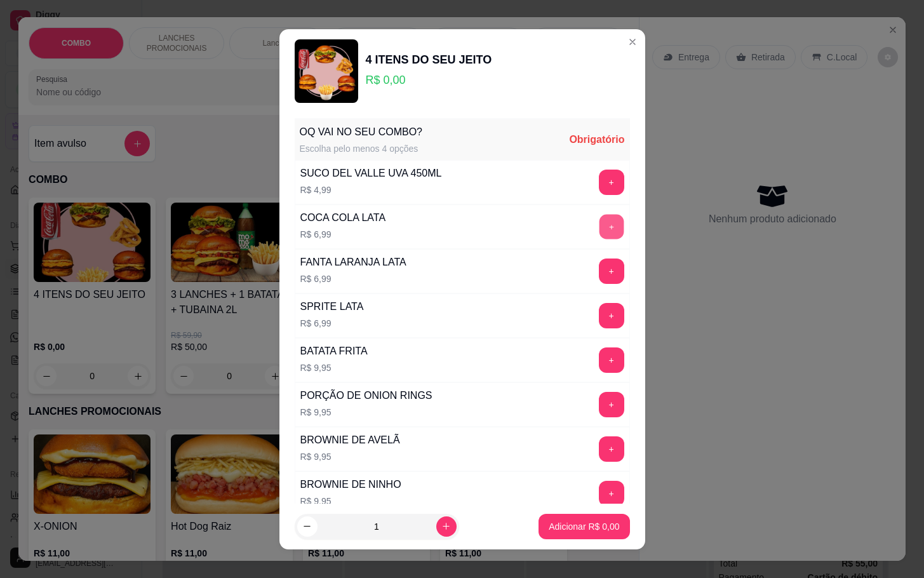
click at [599, 220] on button "+" at bounding box center [611, 226] width 25 height 25
click at [542, 229] on button "-" at bounding box center [554, 226] width 25 height 25
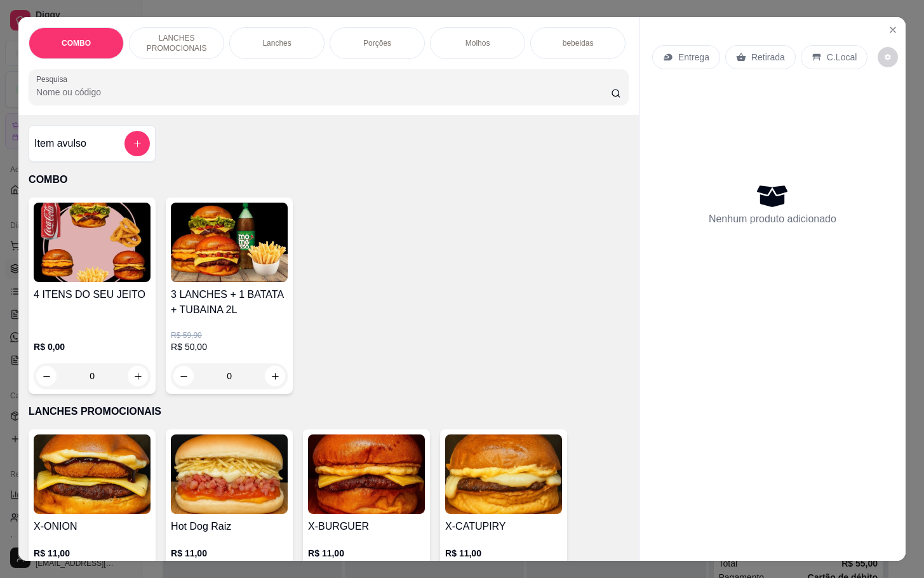
click at [251, 267] on img at bounding box center [229, 242] width 117 height 79
click at [184, 317] on h4 "3 LANCHES + 1 BATATA + TUBAINA 2L" at bounding box center [229, 302] width 117 height 30
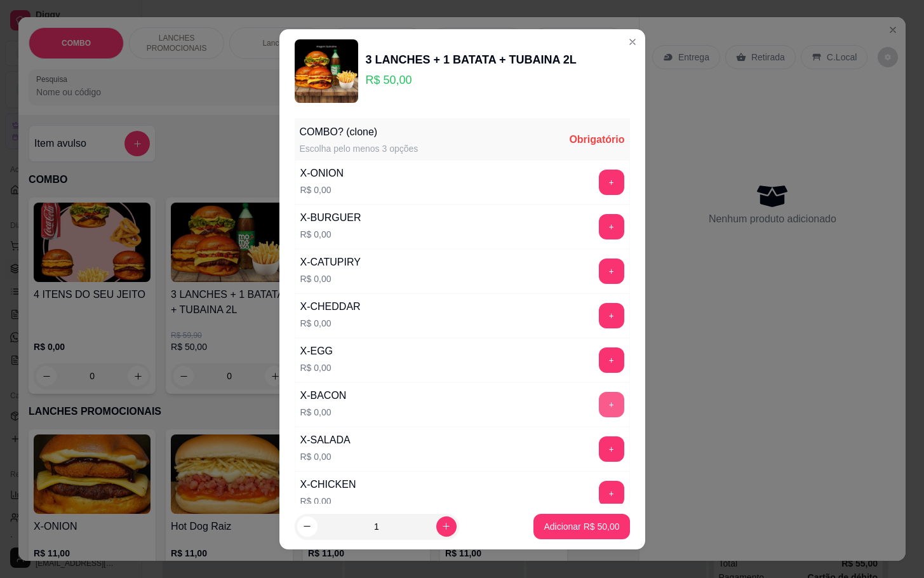
click at [599, 401] on button "+" at bounding box center [611, 404] width 25 height 25
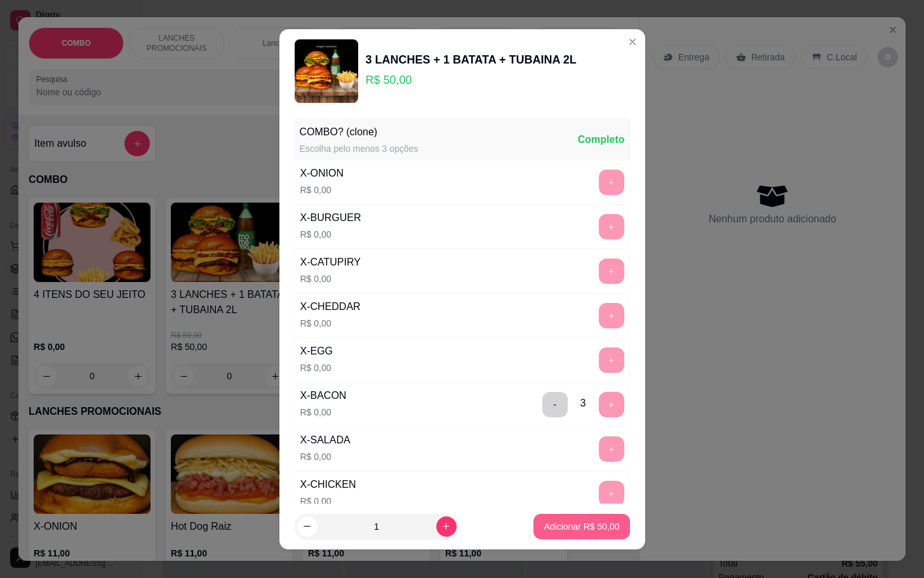
click at [566, 522] on p "Adicionar R$ 50,00" at bounding box center [582, 526] width 76 height 13
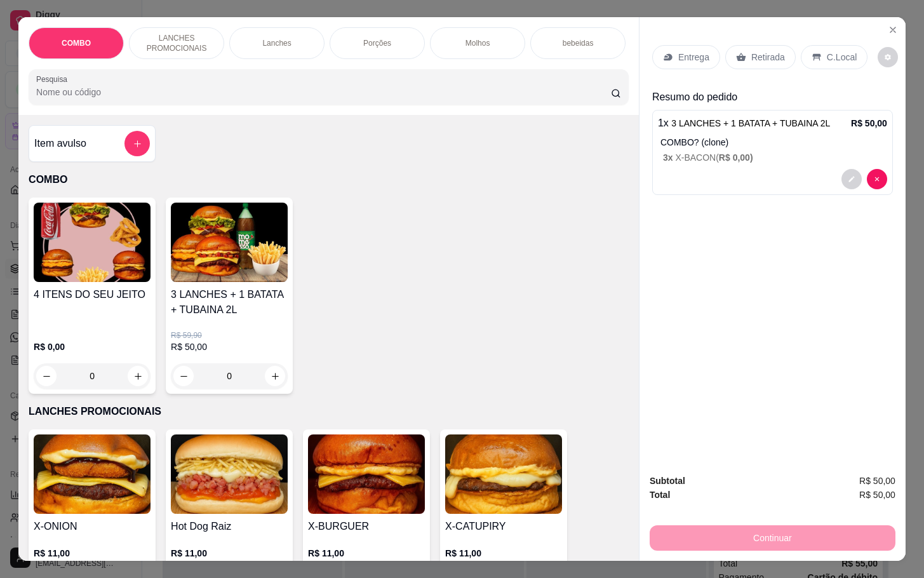
click at [200, 317] on h4 "3 LANCHES + 1 BATATA + TUBAINA 2L" at bounding box center [229, 302] width 117 height 30
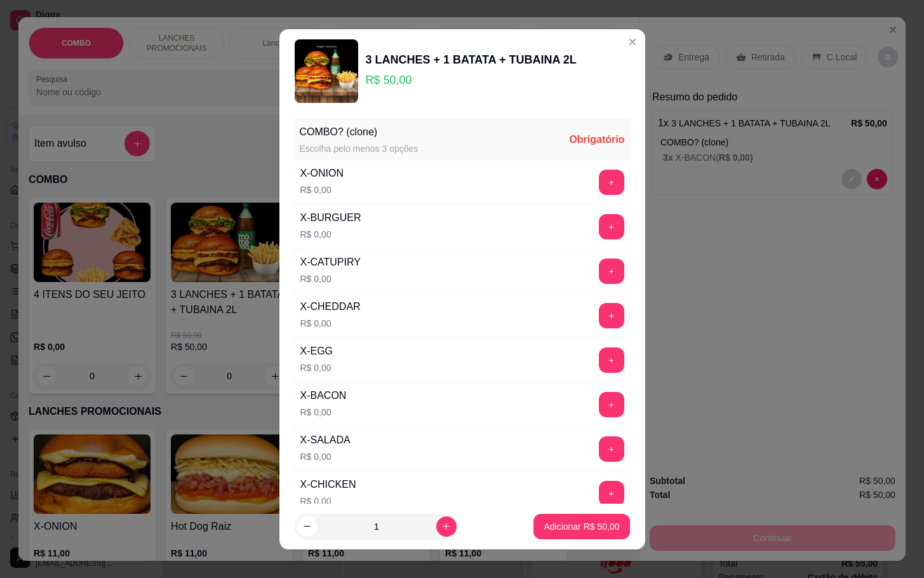
scroll to position [112, 0]
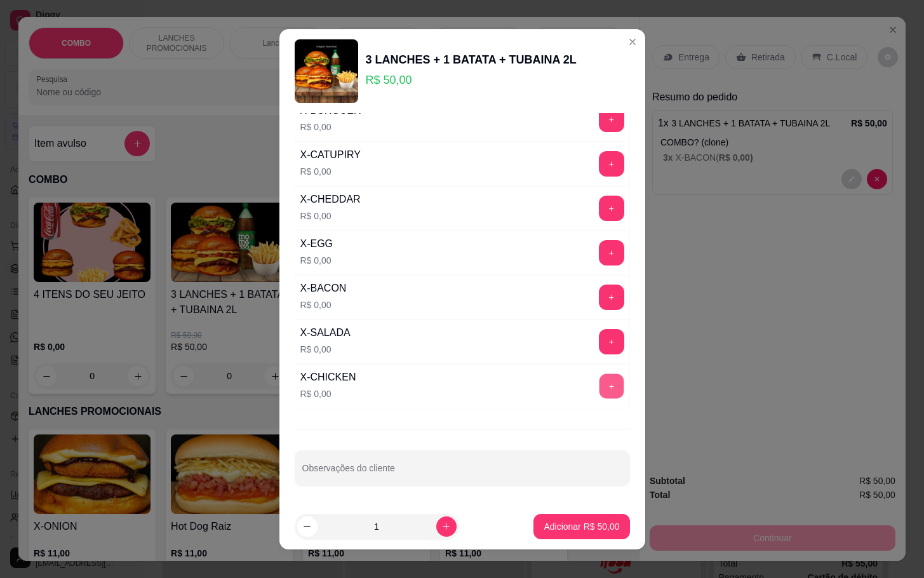
click at [599, 395] on button "+" at bounding box center [611, 385] width 25 height 25
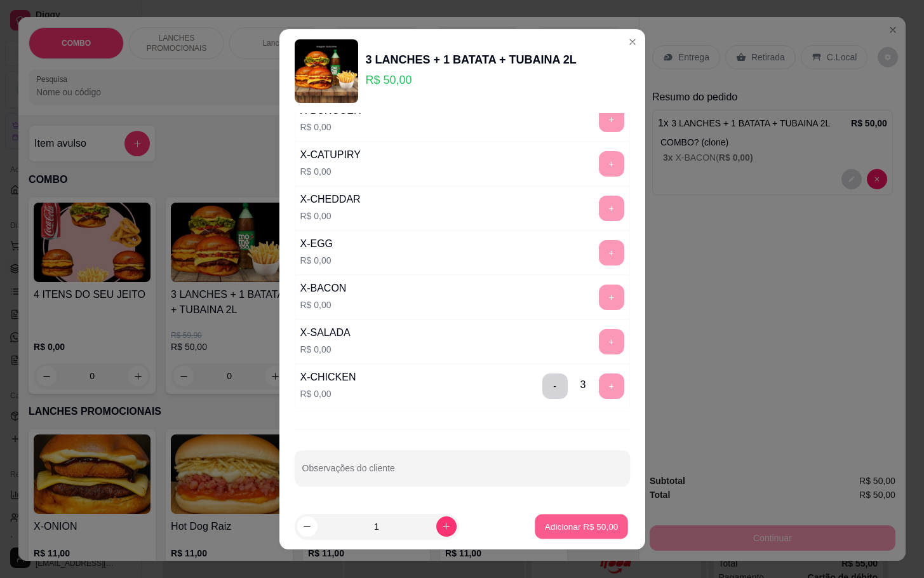
click at [545, 530] on p "Adicionar R$ 50,00" at bounding box center [582, 526] width 74 height 12
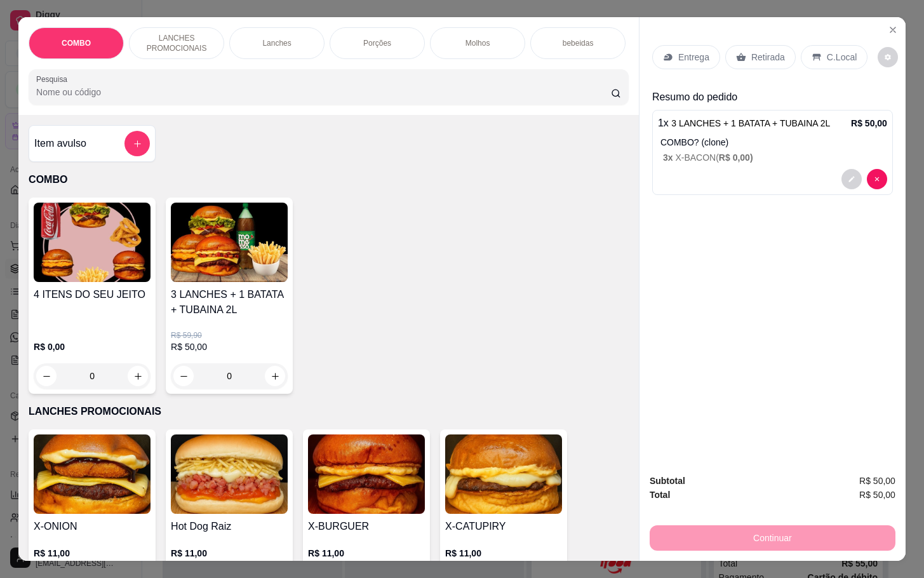
click at [213, 331] on div "R$ 59,90 R$ 50,00 0" at bounding box center [229, 352] width 117 height 71
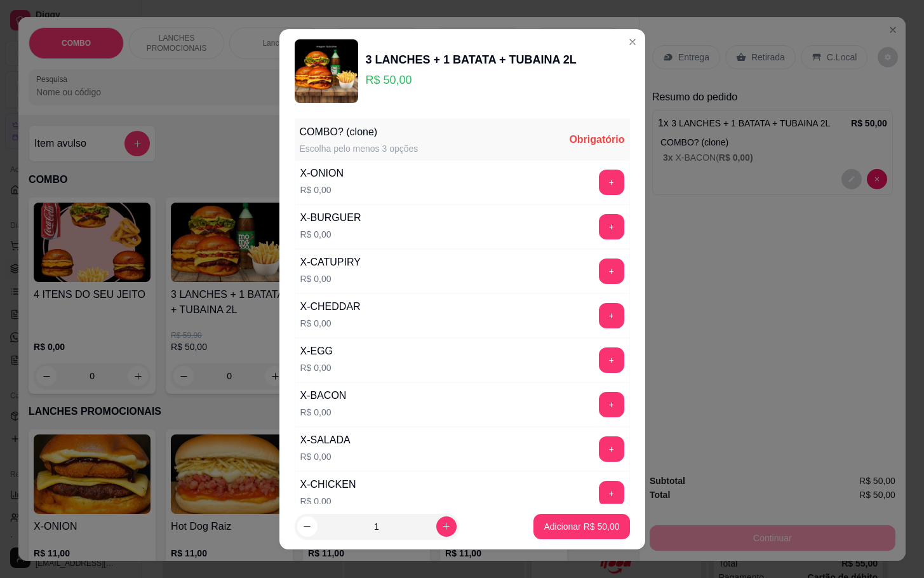
scroll to position [95, 0]
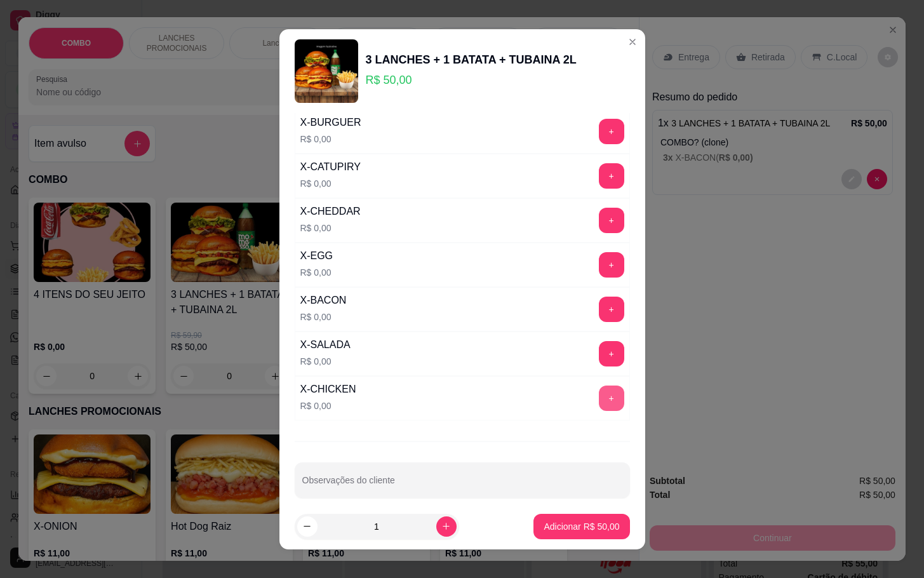
click at [594, 406] on div "+" at bounding box center [612, 397] width 36 height 25
click at [599, 404] on button "+" at bounding box center [611, 397] width 25 height 25
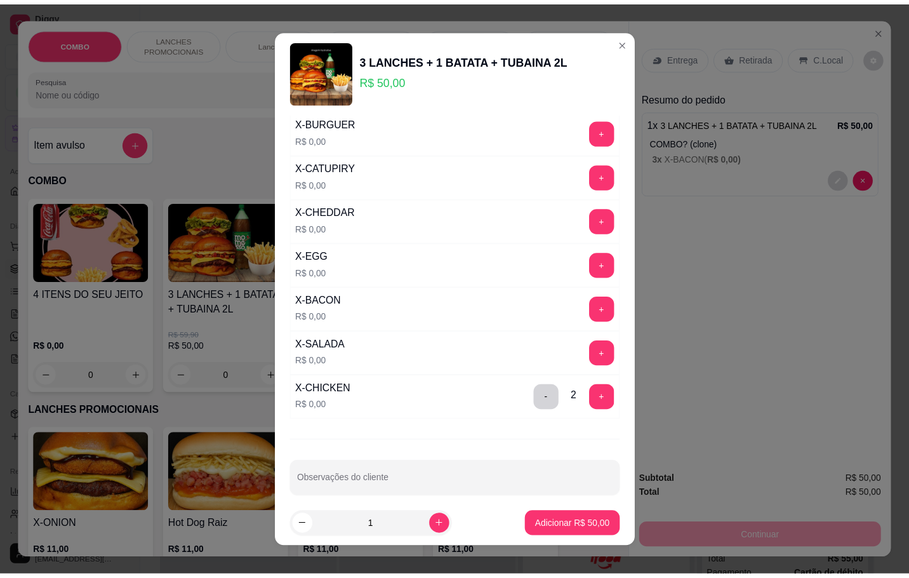
scroll to position [0, 0]
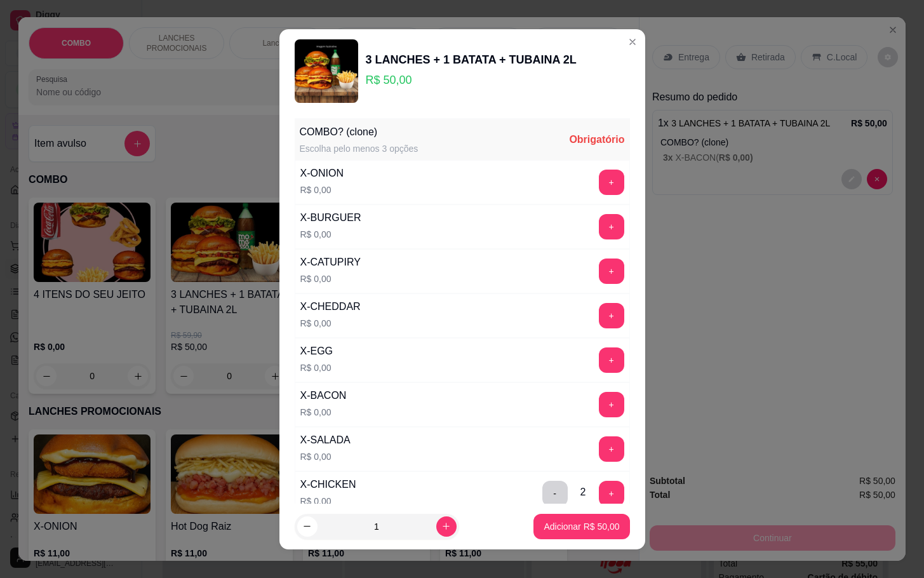
click at [593, 178] on div "X-ONION R$ 0,00 +" at bounding box center [462, 182] width 335 height 44
click at [599, 192] on button "+" at bounding box center [611, 182] width 25 height 25
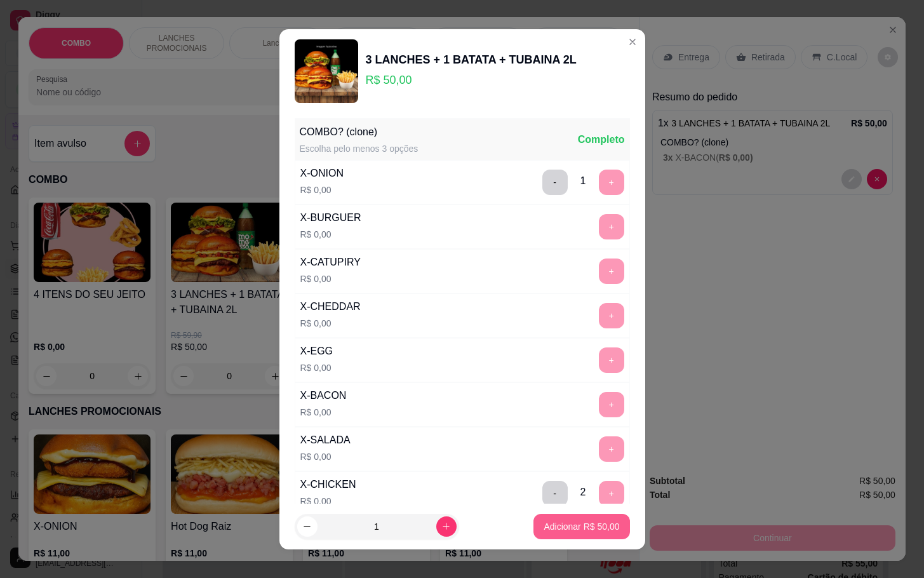
click at [562, 530] on p "Adicionar R$ 50,00" at bounding box center [582, 526] width 76 height 13
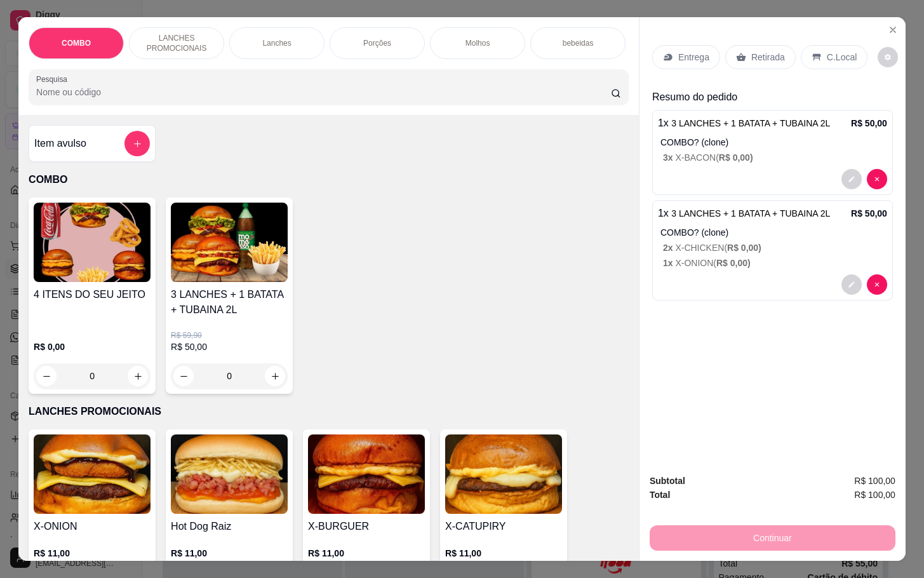
click at [751, 51] on p "Retirada" at bounding box center [768, 57] width 34 height 13
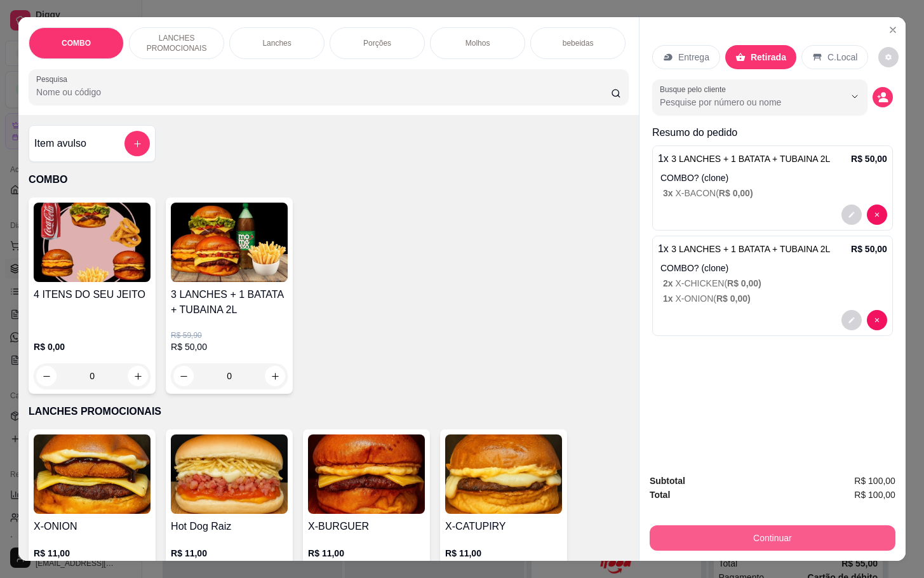
click at [757, 525] on button "Continuar" at bounding box center [773, 537] width 246 height 25
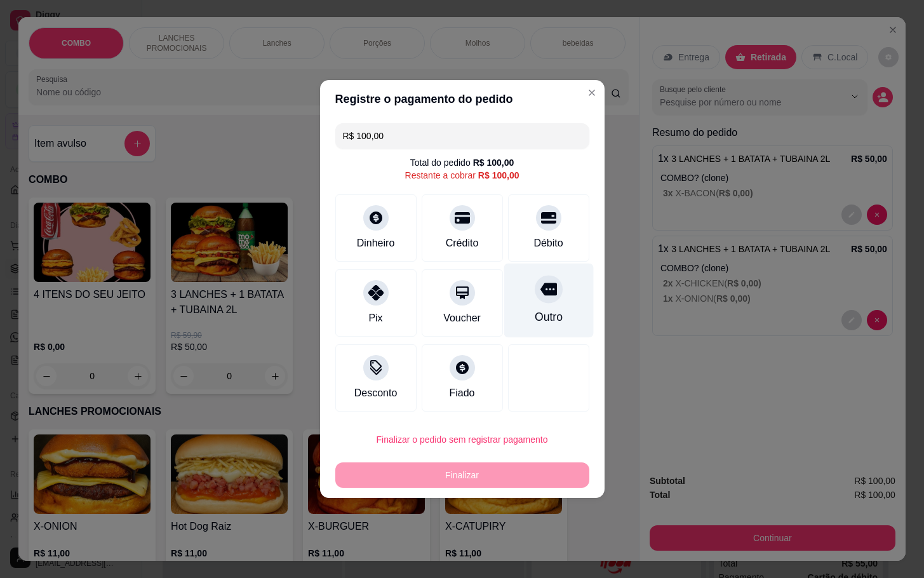
click at [514, 309] on div "Outro" at bounding box center [549, 301] width 90 height 74
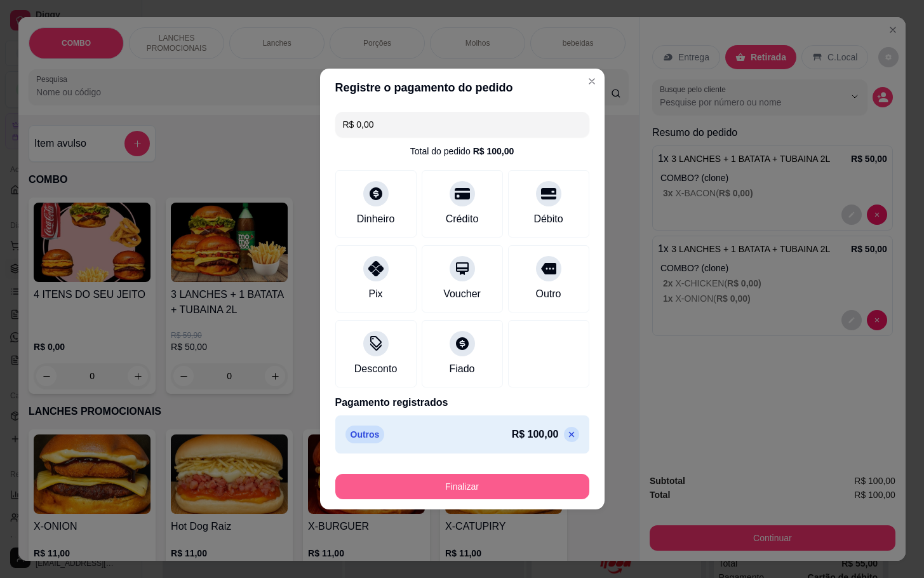
click at [481, 494] on button "Finalizar" at bounding box center [462, 486] width 254 height 25
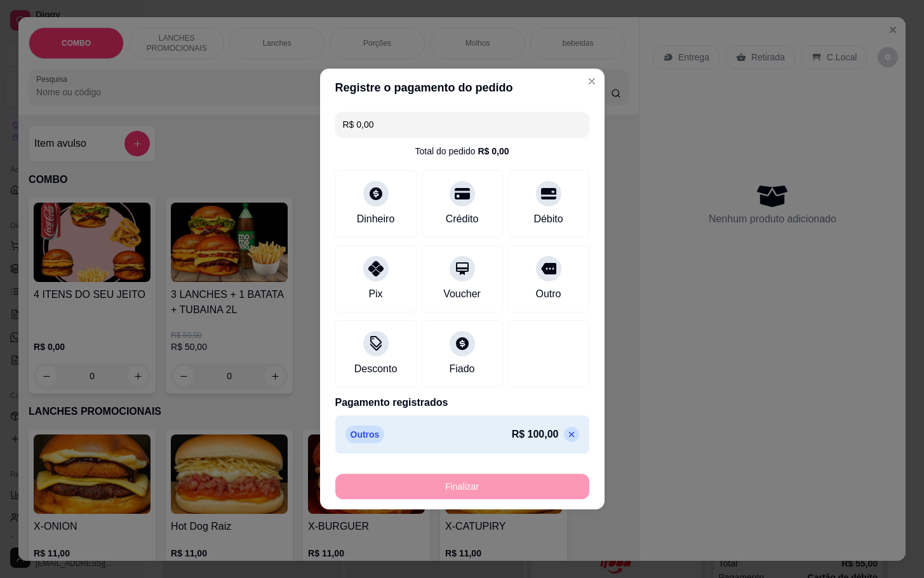
type input "-R$ 100,00"
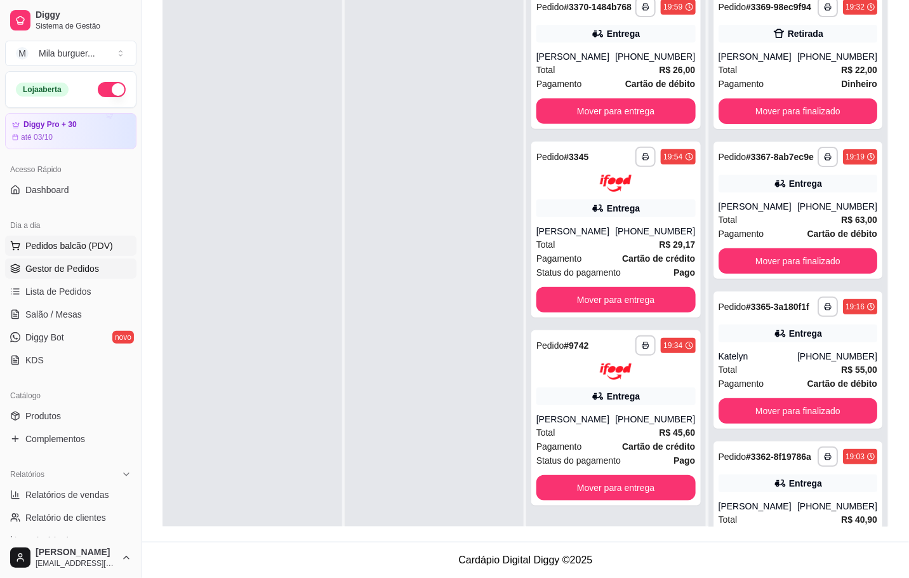
click at [62, 244] on span "Pedidos balcão (PDV)" at bounding box center [69, 245] width 88 height 13
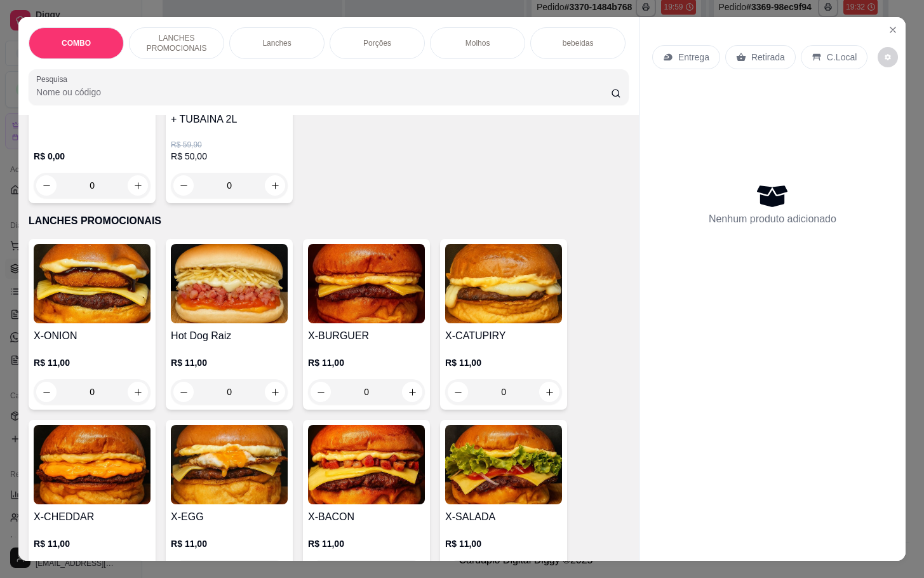
scroll to position [286, 0]
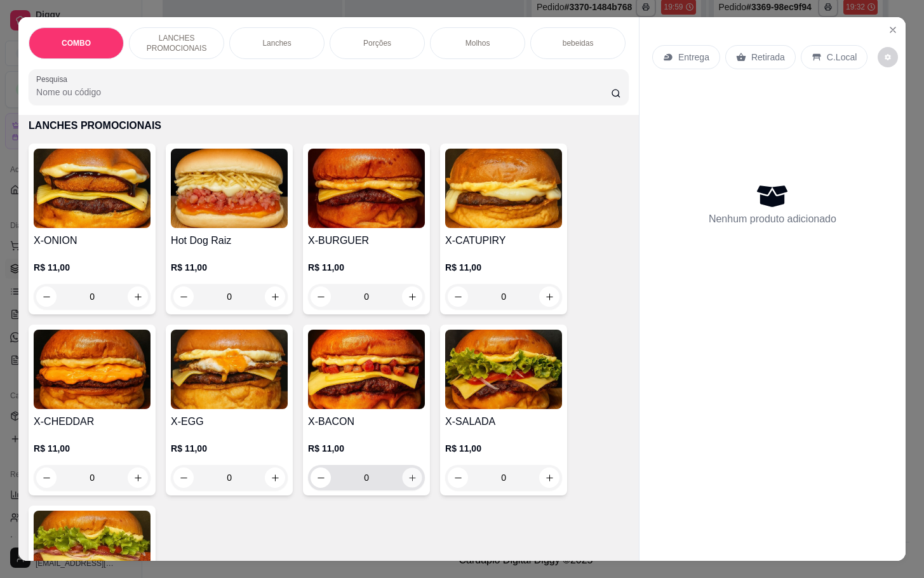
click at [408, 482] on icon "increase-product-quantity" at bounding box center [413, 478] width 10 height 10
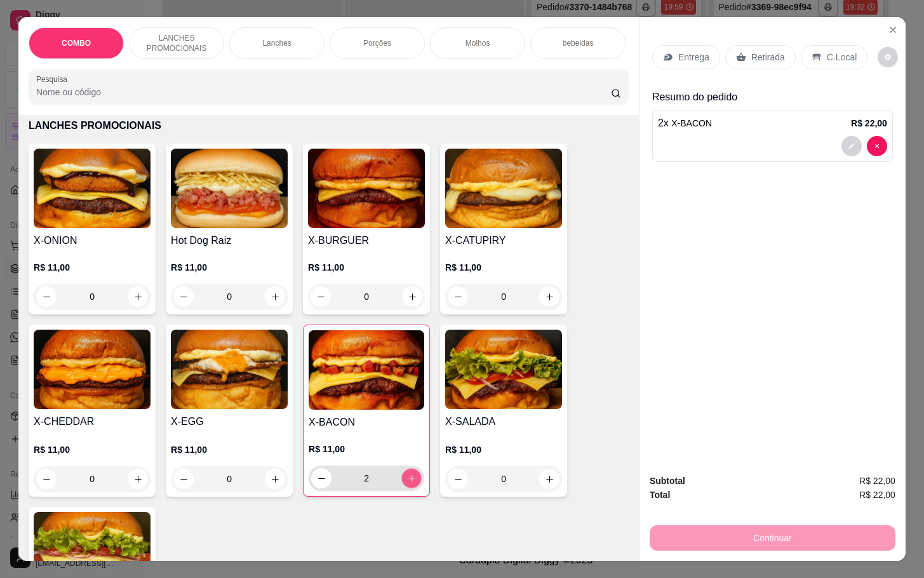
click at [402, 481] on button "increase-product-quantity" at bounding box center [412, 479] width 20 height 20
type input "3"
click at [133, 302] on icon "increase-product-quantity" at bounding box center [138, 297] width 10 height 10
type input "1"
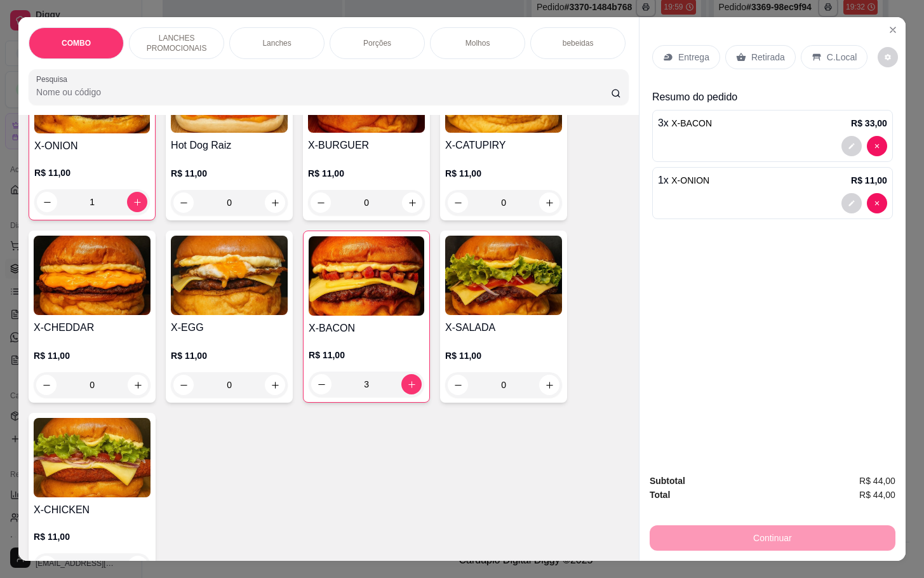
scroll to position [667, 0]
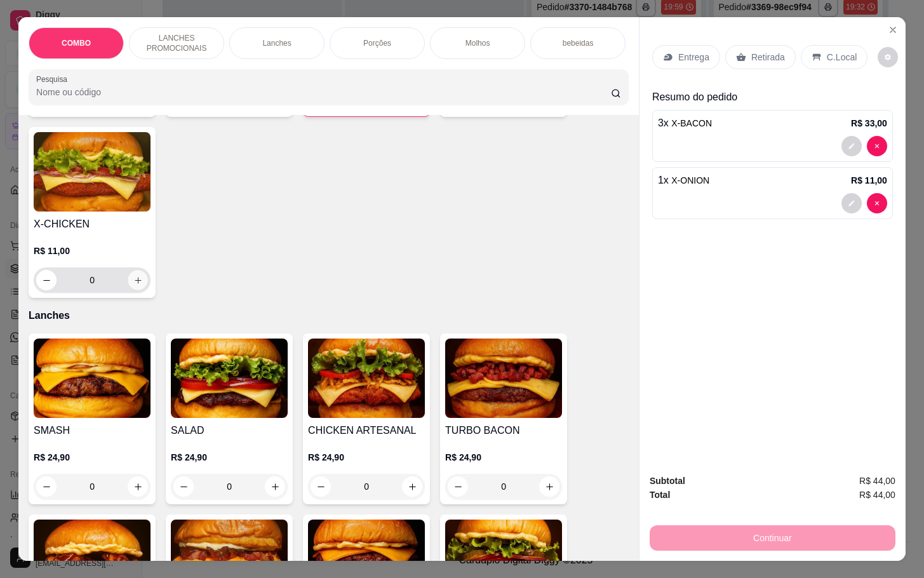
click at [136, 290] on button "increase-product-quantity" at bounding box center [138, 281] width 20 height 20
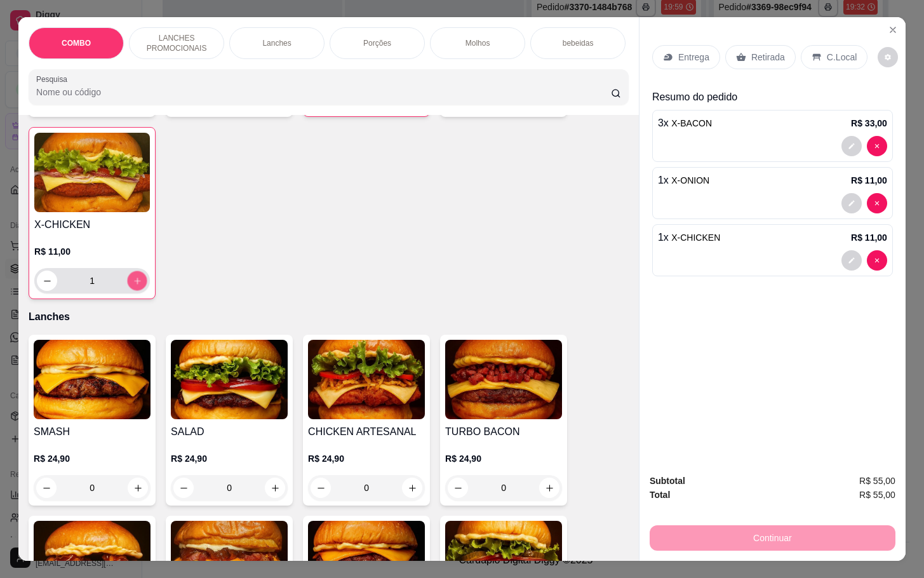
click at [136, 291] on button "increase-product-quantity" at bounding box center [138, 281] width 20 height 20
type input "2"
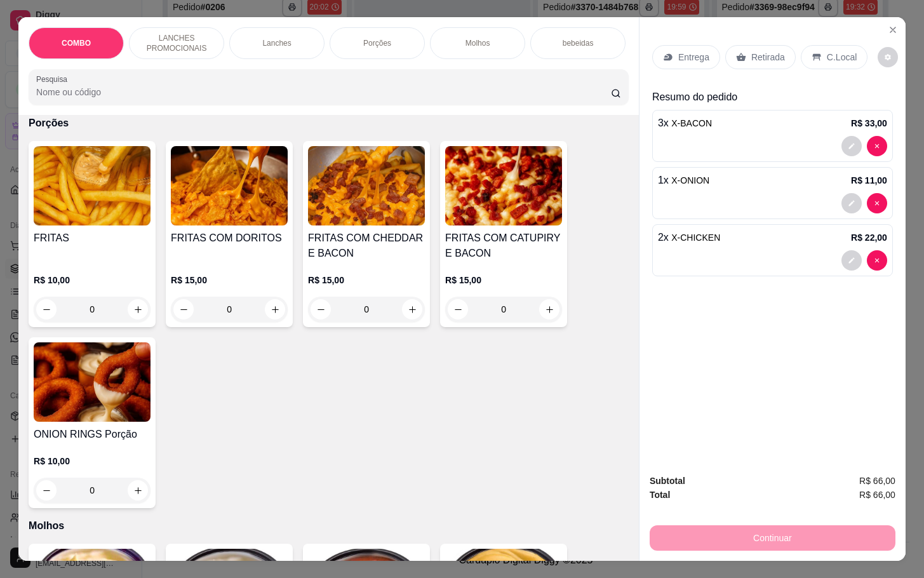
scroll to position [1524, 0]
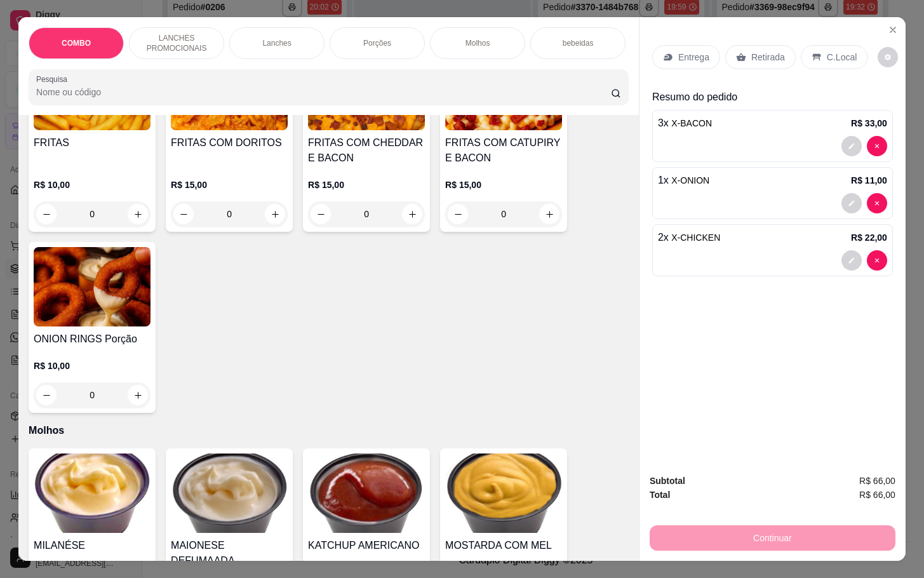
drag, startPoint x: 349, startPoint y: 280, endPoint x: 357, endPoint y: 267, distance: 15.1
click at [357, 267] on div "FRITAS R$ 10,00 0 FRITAS COM DORITOS R$ 15,00 0 FRITAS COM CHEDDAR E BACON R$ 1…" at bounding box center [329, 229] width 600 height 367
click at [379, 161] on h4 "FRITAS COM CHEDDAR E BACON" at bounding box center [366, 150] width 117 height 30
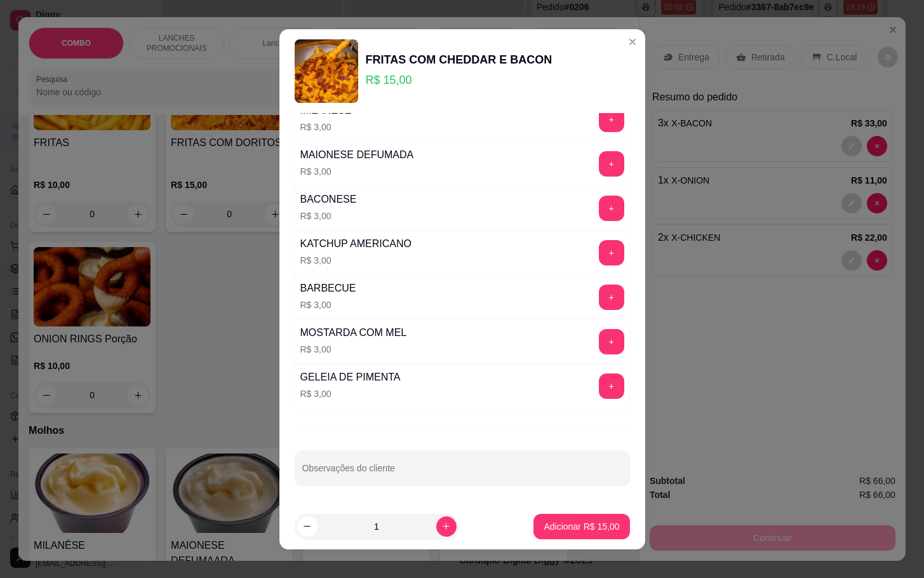
scroll to position [0, 0]
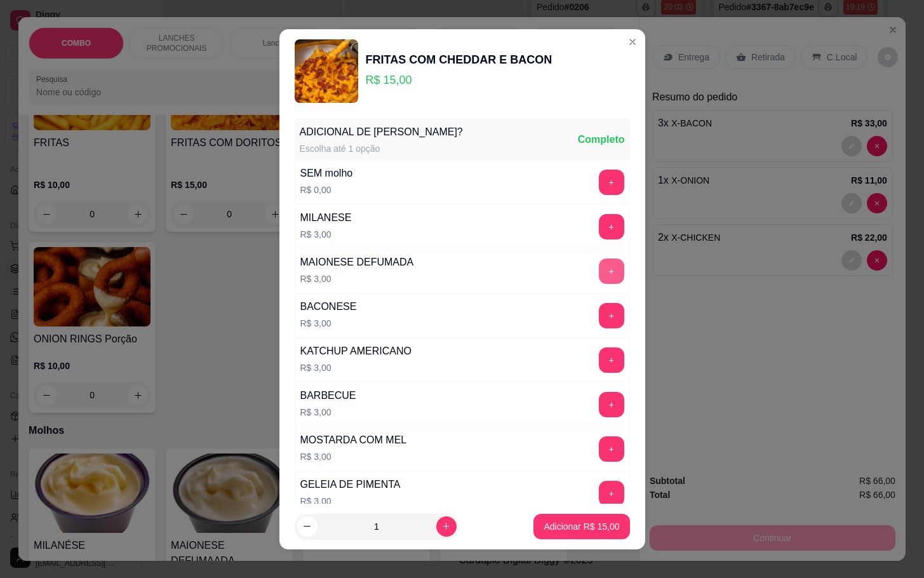
click at [599, 262] on button "+" at bounding box center [611, 270] width 25 height 25
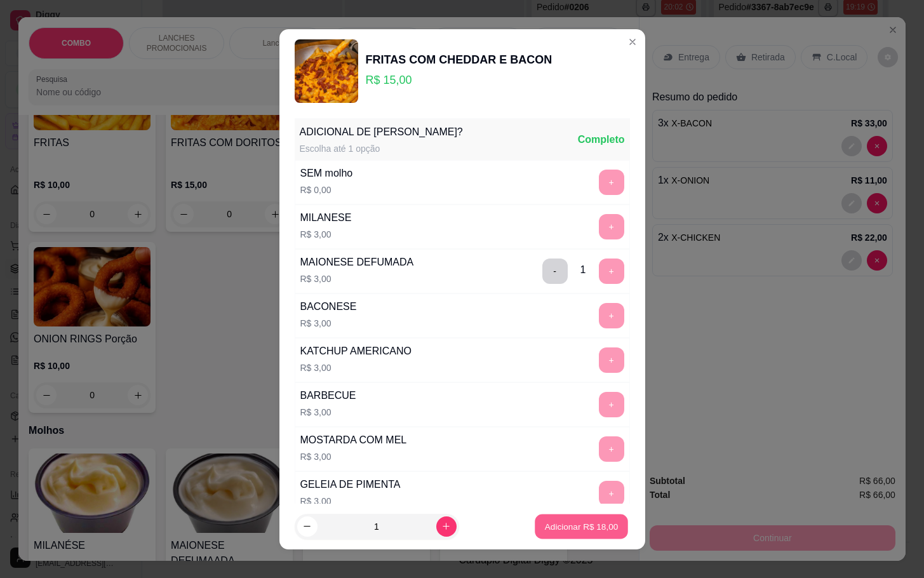
click at [570, 526] on p "Adicionar R$ 18,00" at bounding box center [582, 526] width 74 height 12
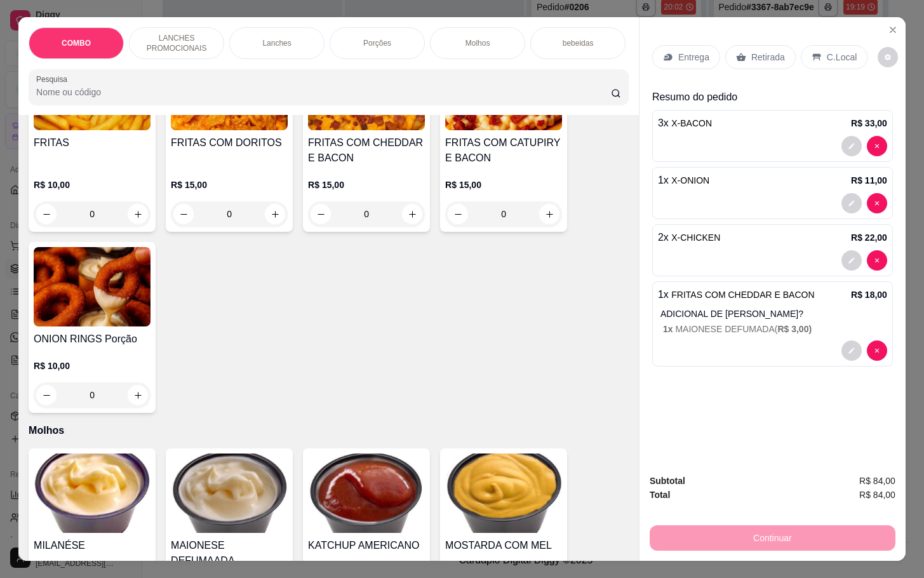
click at [313, 183] on div "R$ 15,00 0" at bounding box center [366, 196] width 117 height 61
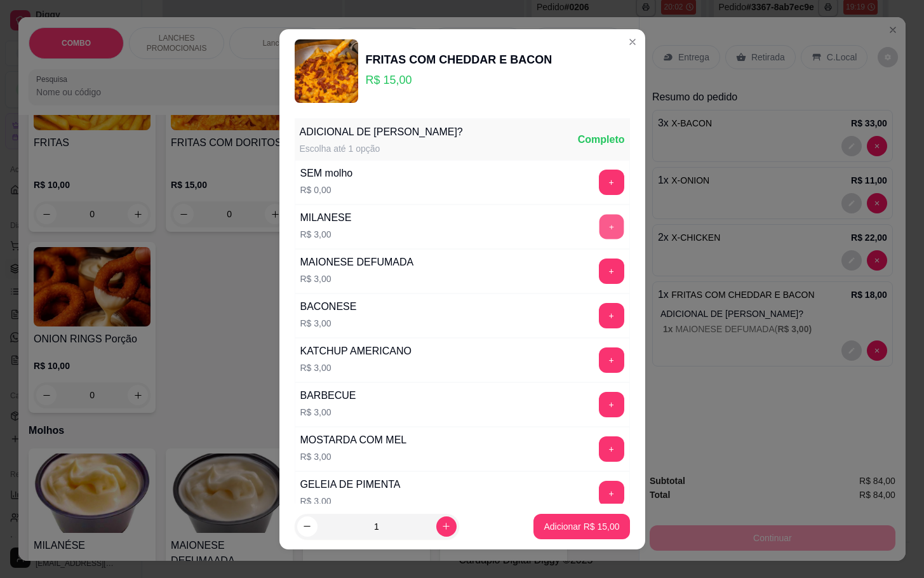
click at [599, 221] on button "+" at bounding box center [611, 226] width 25 height 25
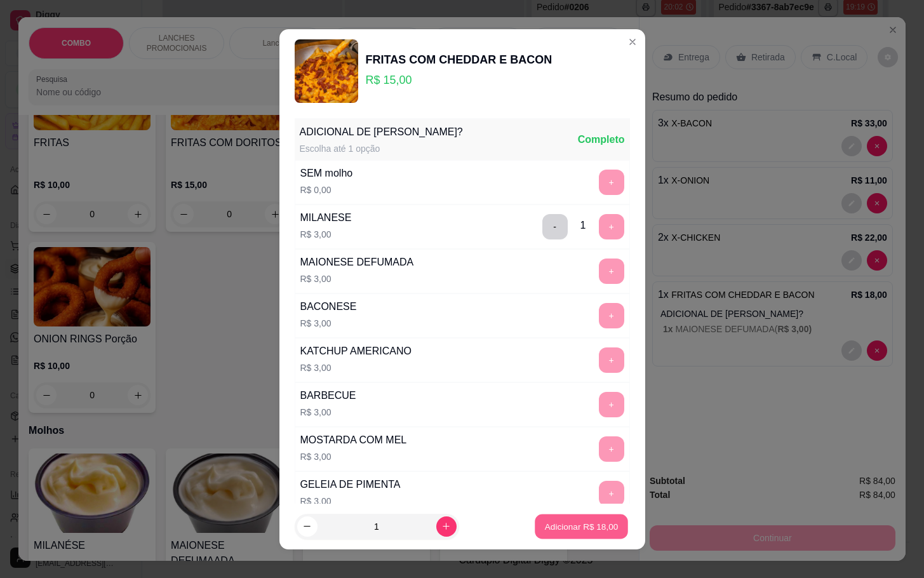
click at [555, 520] on p "Adicionar R$ 18,00" at bounding box center [582, 526] width 74 height 12
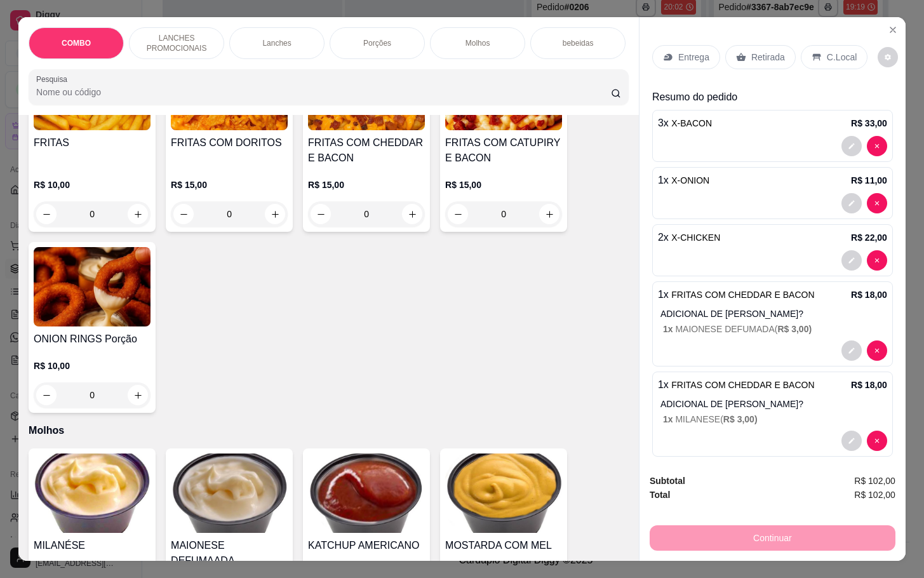
click at [751, 51] on p "Retirada" at bounding box center [768, 57] width 34 height 13
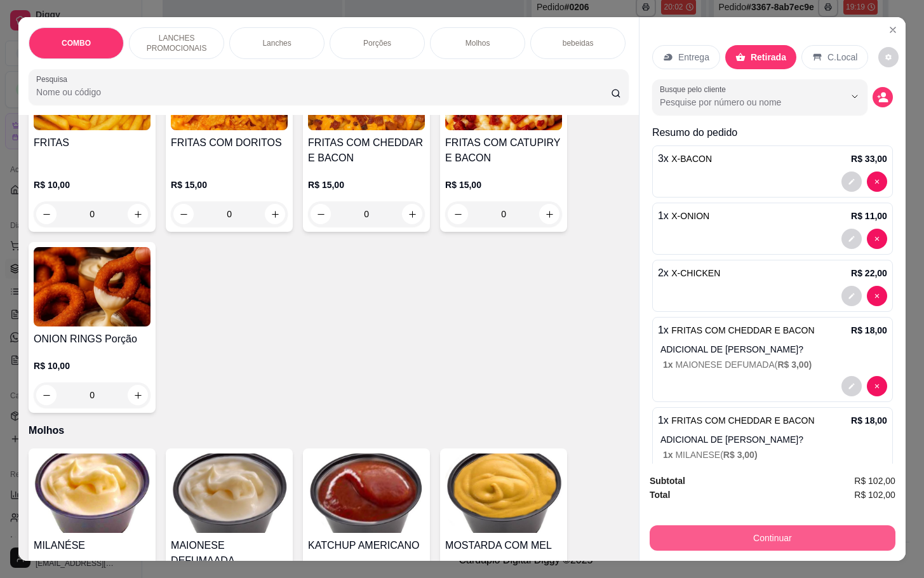
click at [732, 525] on button "Continuar" at bounding box center [773, 537] width 246 height 25
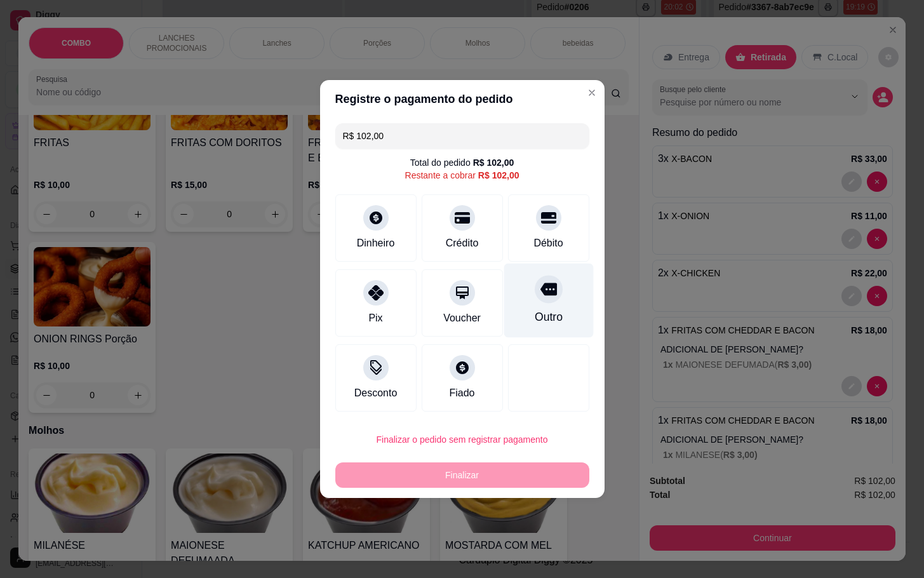
click at [544, 313] on div "Outro" at bounding box center [548, 317] width 28 height 17
type input "R$ 0,00"
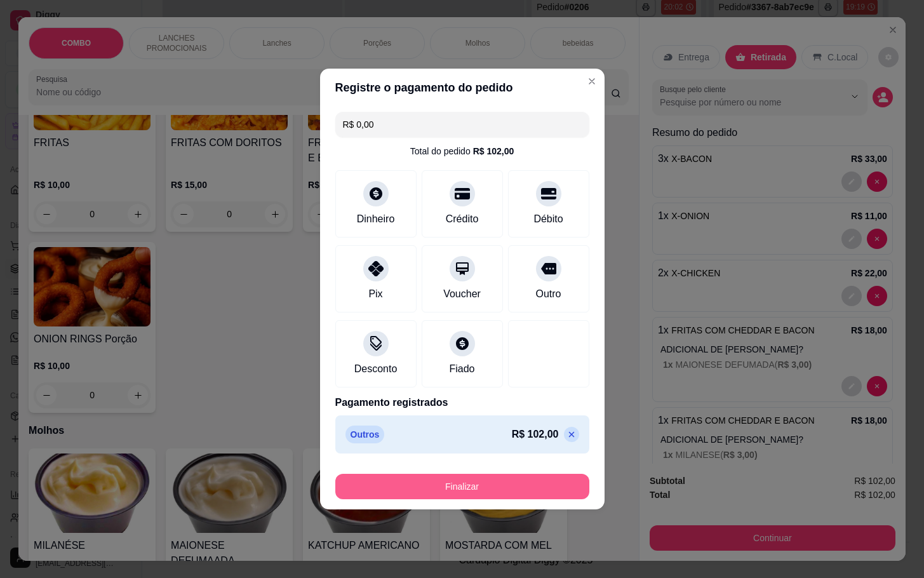
click at [517, 480] on button "Finalizar" at bounding box center [462, 486] width 254 height 25
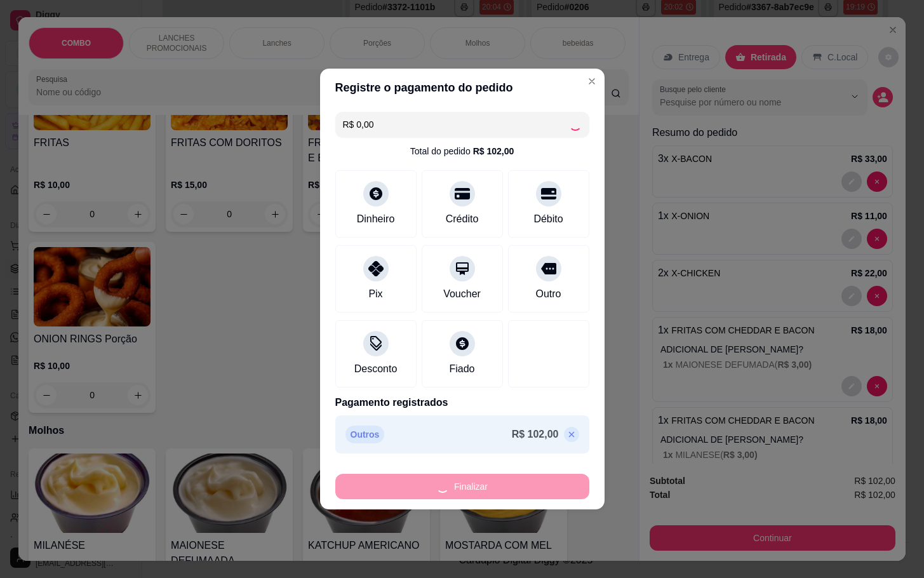
type input "0"
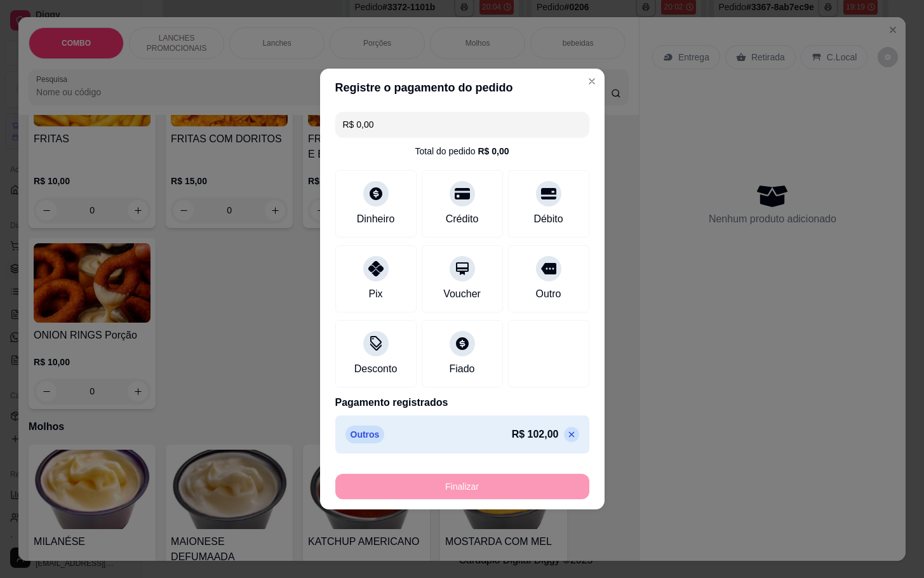
type input "-R$ 102,00"
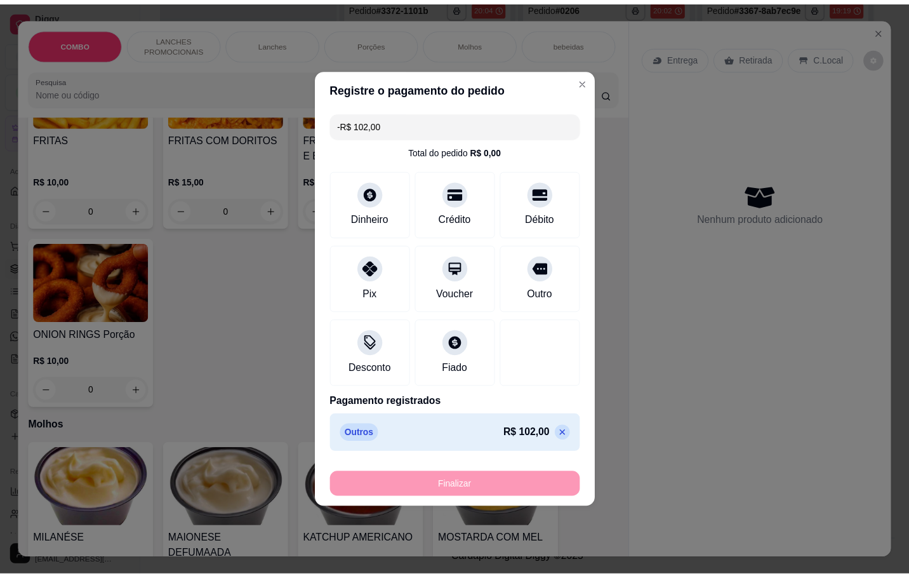
scroll to position [1518, 0]
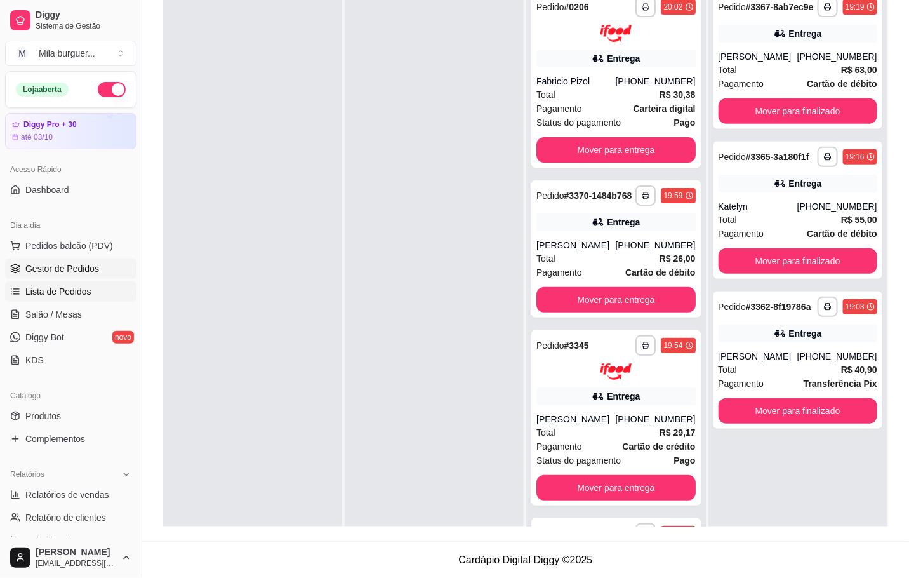
click at [78, 293] on span "Lista de Pedidos" at bounding box center [58, 291] width 66 height 13
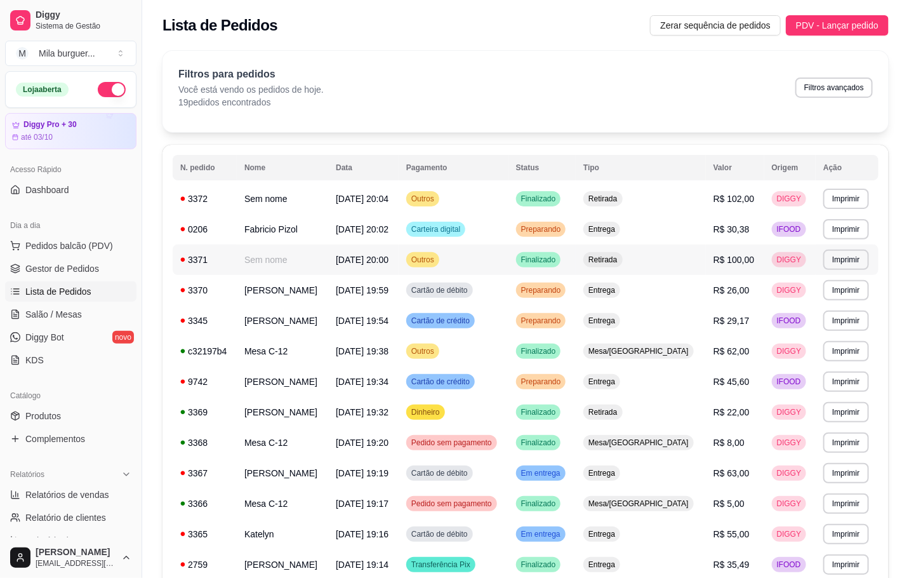
click at [509, 256] on td "Outros" at bounding box center [454, 259] width 110 height 30
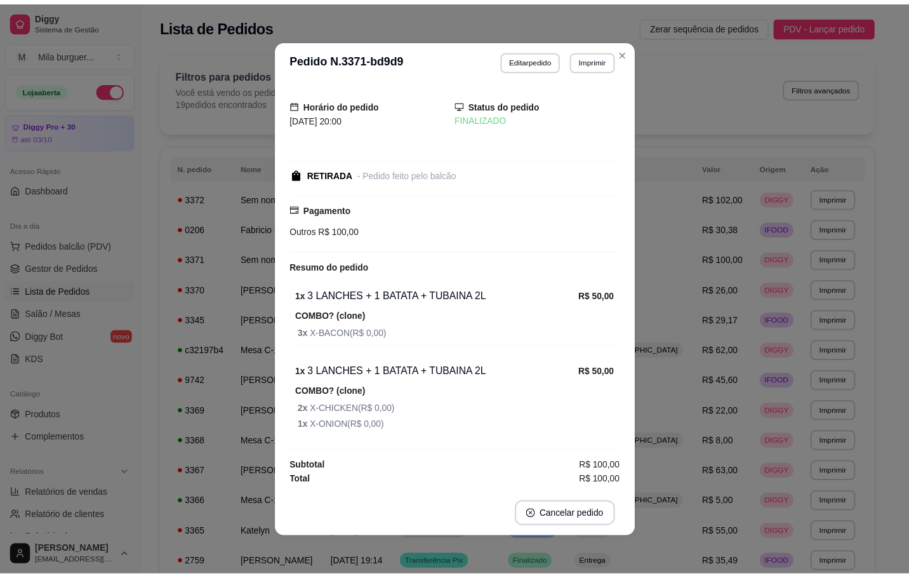
scroll to position [3, 0]
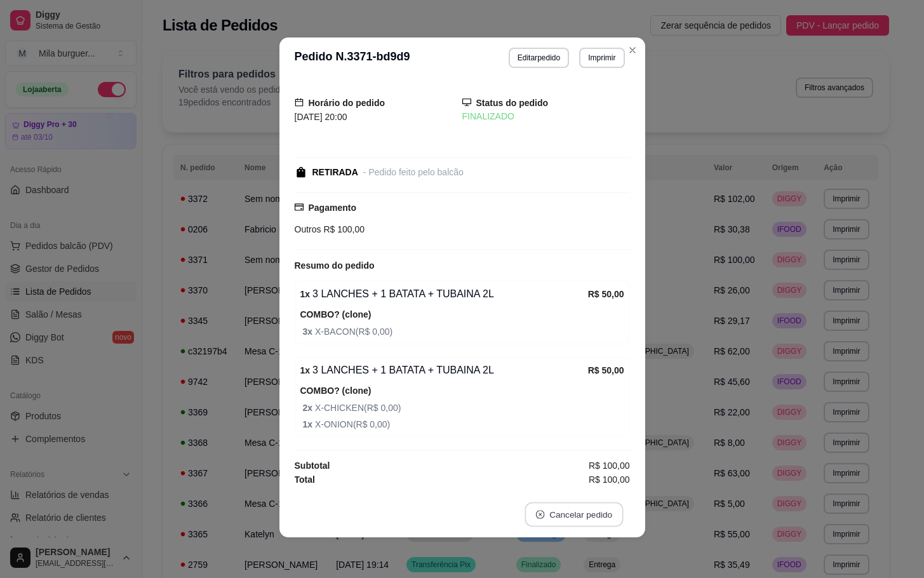
click at [558, 507] on button "Cancelar pedido" at bounding box center [573, 514] width 98 height 25
click at [582, 488] on button "Sim" at bounding box center [603, 483] width 50 height 25
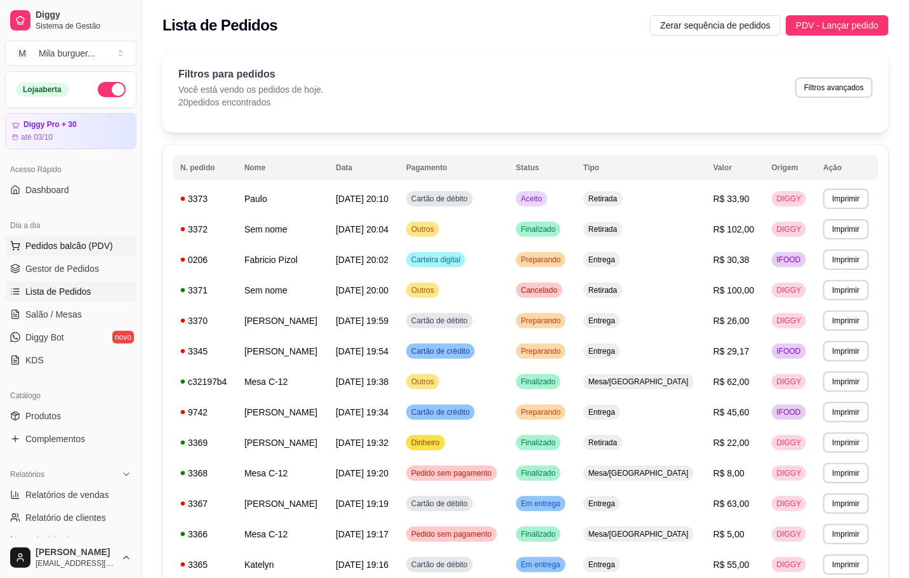
click at [51, 242] on span "Pedidos balcão (PDV)" at bounding box center [69, 245] width 88 height 13
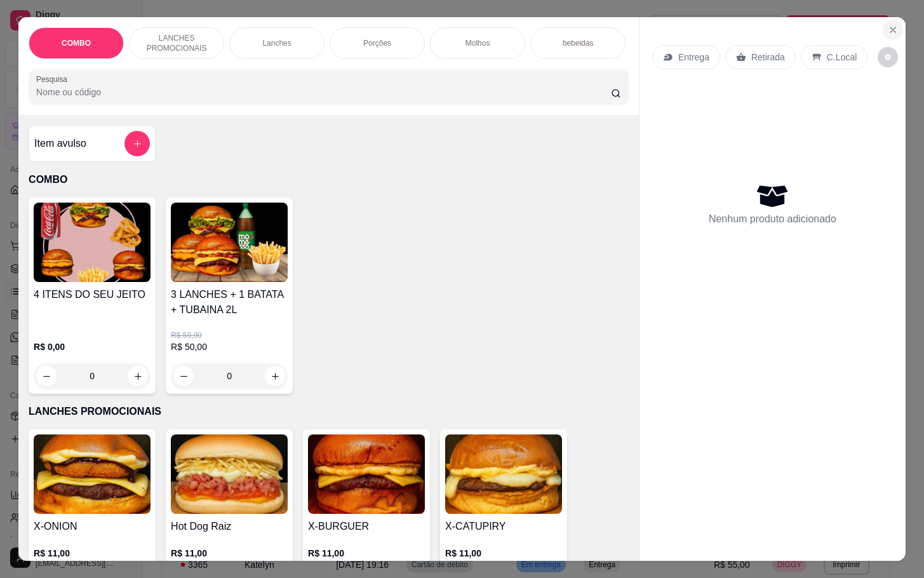
click at [883, 20] on button "Close" at bounding box center [893, 30] width 20 height 20
